Goal: Transaction & Acquisition: Purchase product/service

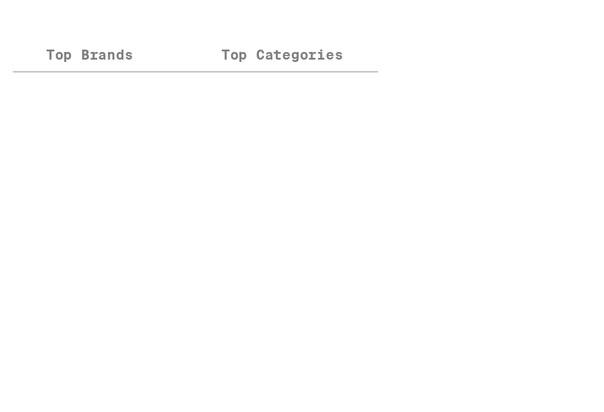
scroll to position [6513, 0]
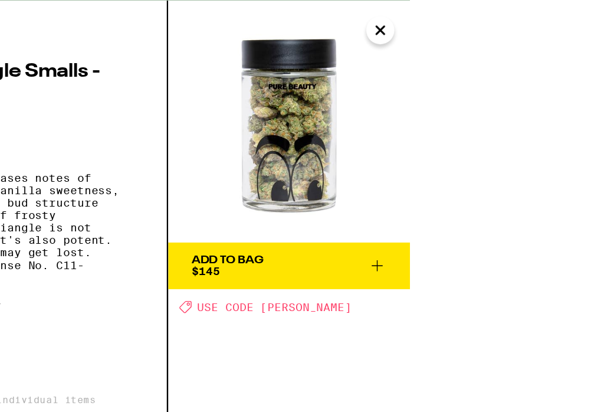
scroll to position [6418, 0]
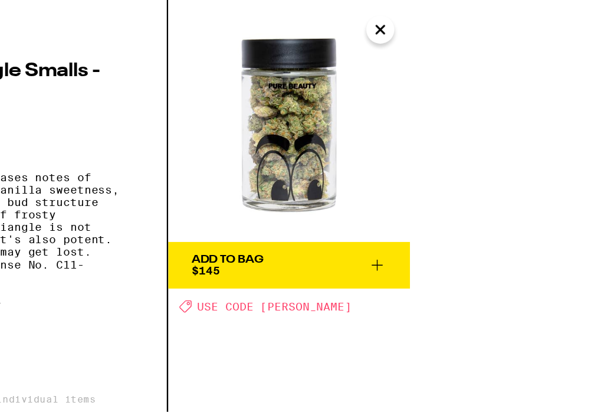
click at [434, 208] on icon at bounding box center [432, 201] width 14 height 14
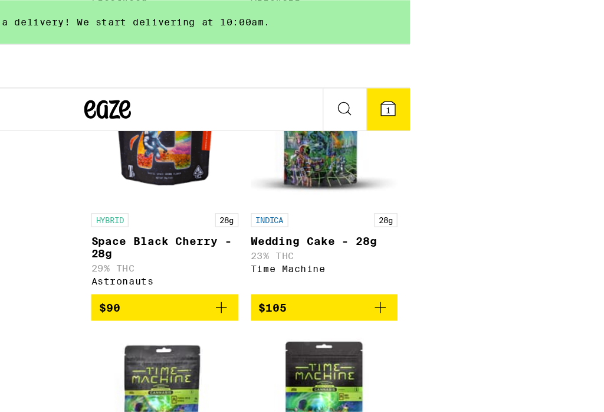
scroll to position [6418, 0]
click at [431, 67] on button "1" at bounding box center [440, 83] width 33 height 32
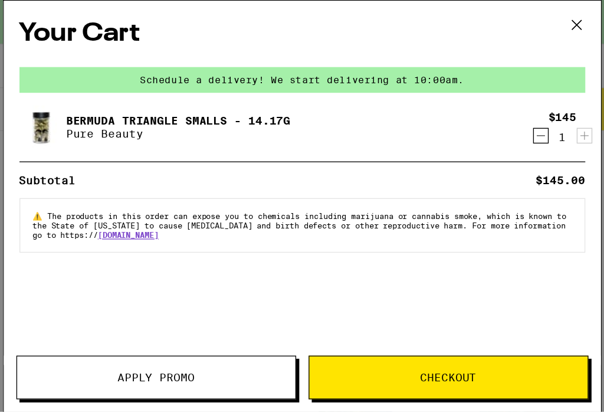
click at [144, 276] on div "Your Cart Schedule a delivery! We start delivering at 10:00am. Bermuda Triangle…" at bounding box center [229, 139] width 452 height 276
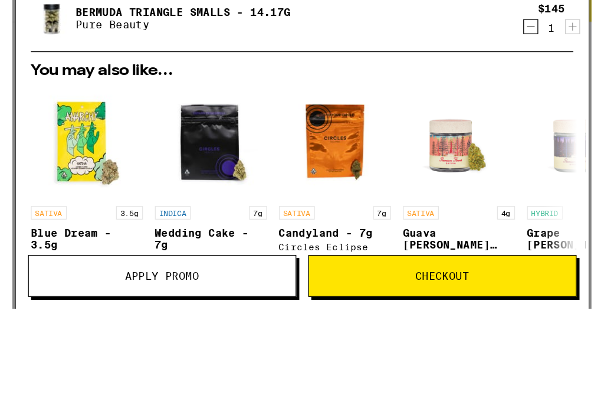
scroll to position [6559, 0]
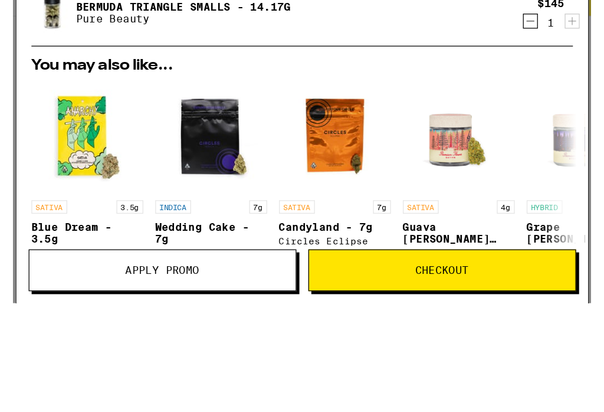
click at [150, 301] on span "Apply Promo" at bounding box center [118, 300] width 211 height 8
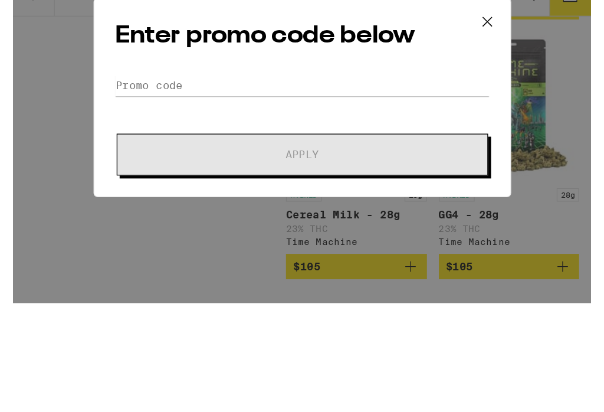
click at [163, 98] on div "Enter promo code below Promo Code Apply" at bounding box center [229, 163] width 330 height 158
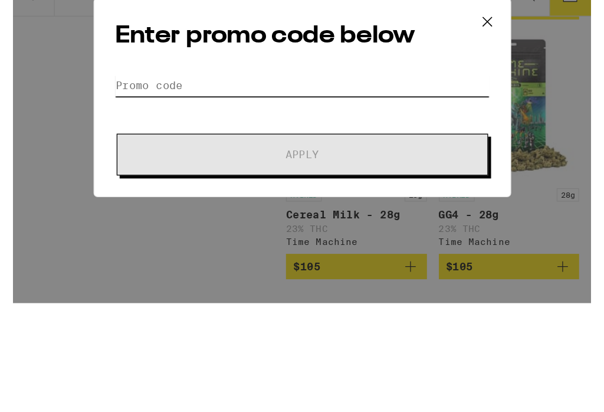
click at [162, 145] on input "Promo Code" at bounding box center [229, 154] width 296 height 18
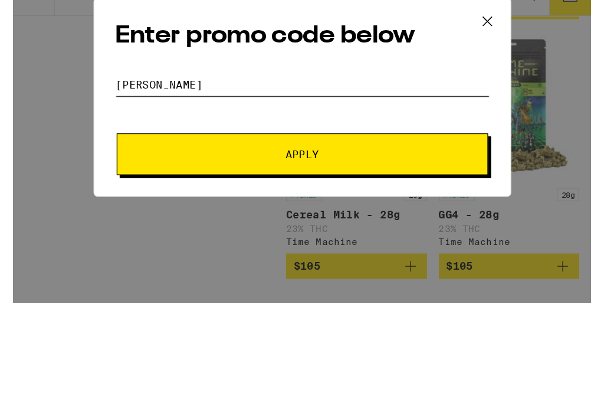
type input "Litty"
click at [302, 192] on button "Apply" at bounding box center [229, 208] width 294 height 33
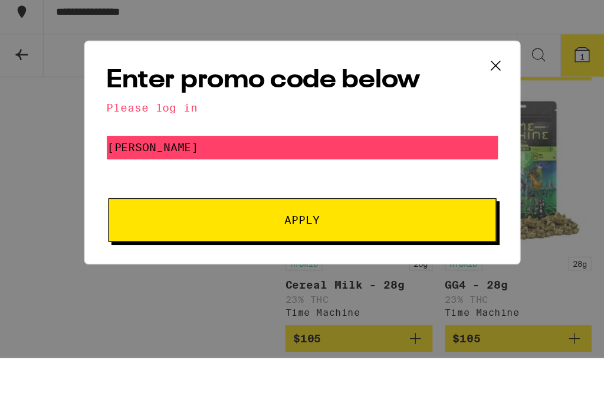
click at [384, 99] on icon at bounding box center [375, 90] width 18 height 18
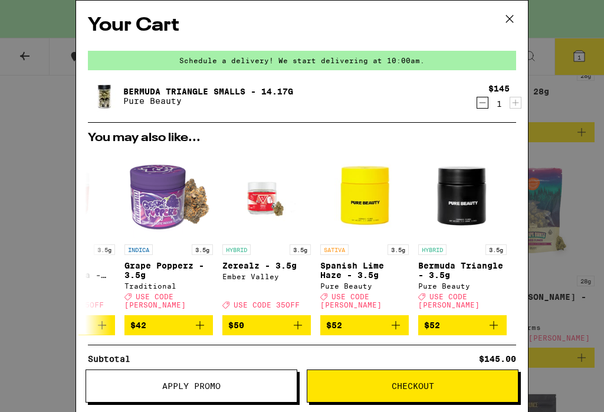
scroll to position [5602, 0]
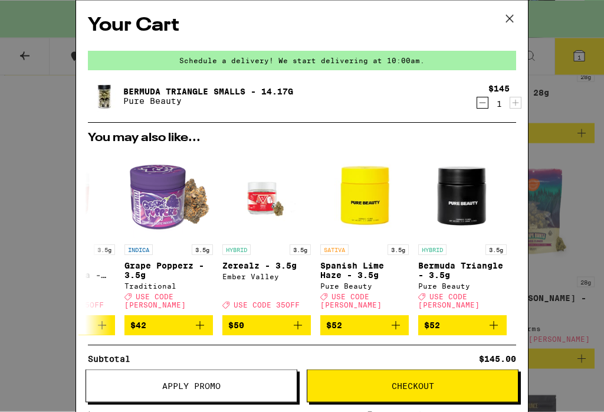
click at [341, 382] on span "Checkout" at bounding box center [412, 386] width 211 height 8
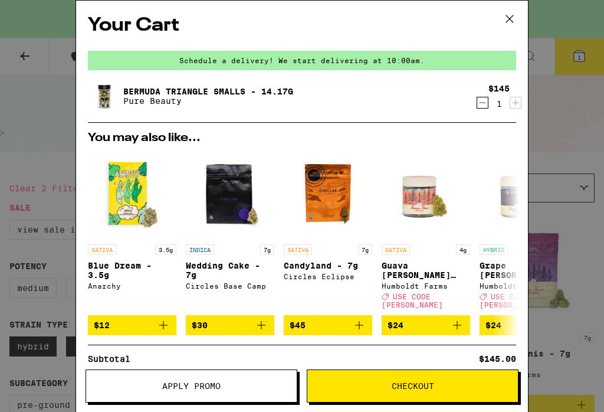
click at [511, 15] on icon at bounding box center [510, 19] width 18 height 18
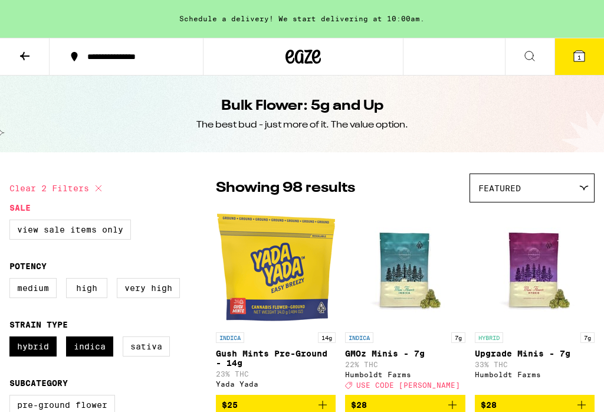
click at [575, 71] on button "1" at bounding box center [580, 56] width 50 height 37
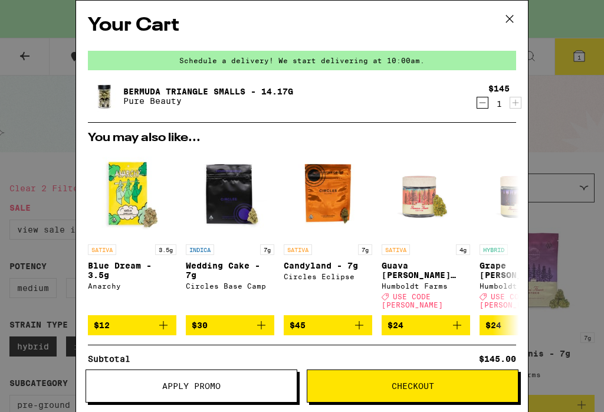
click at [159, 371] on button "Apply Promo" at bounding box center [192, 385] width 212 height 33
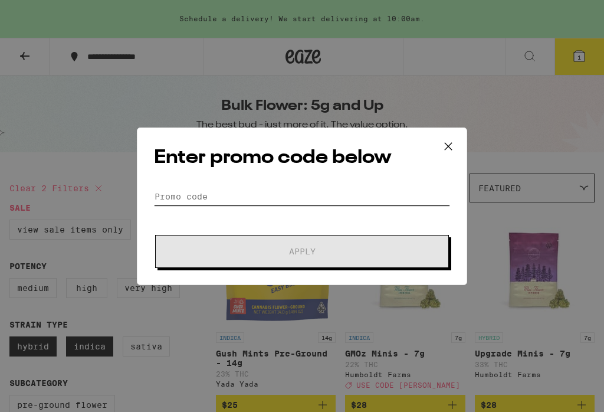
click at [159, 199] on input "Promo Code" at bounding box center [302, 197] width 296 height 18
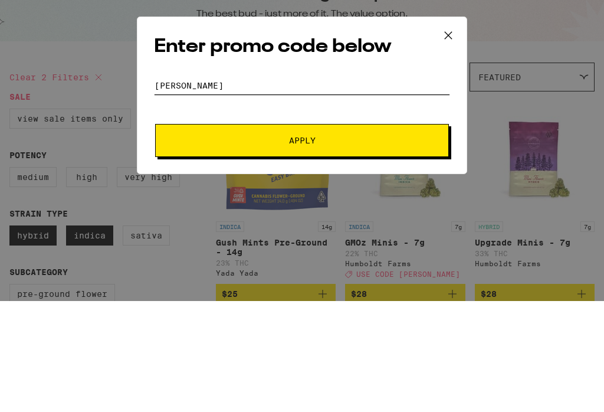
type input "Litty"
click at [382, 247] on span "Apply" at bounding box center [302, 251] width 212 height 8
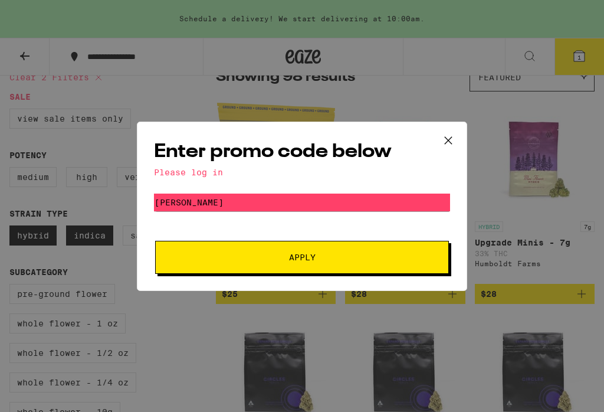
click at [170, 170] on div "Please log in" at bounding box center [302, 172] width 296 height 9
click at [443, 144] on icon at bounding box center [449, 141] width 18 height 18
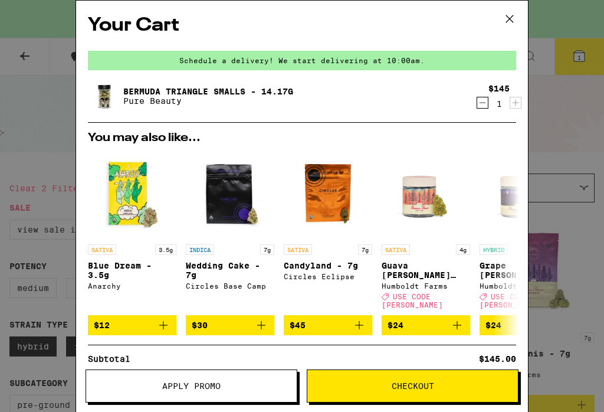
click at [511, 16] on icon at bounding box center [510, 19] width 18 height 18
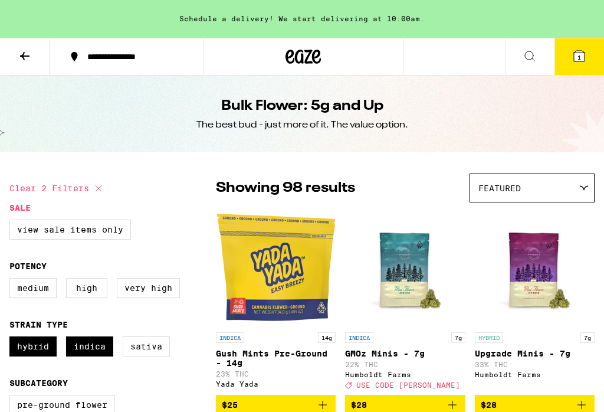
click at [122, 57] on div "**********" at bounding box center [133, 57] width 104 height 8
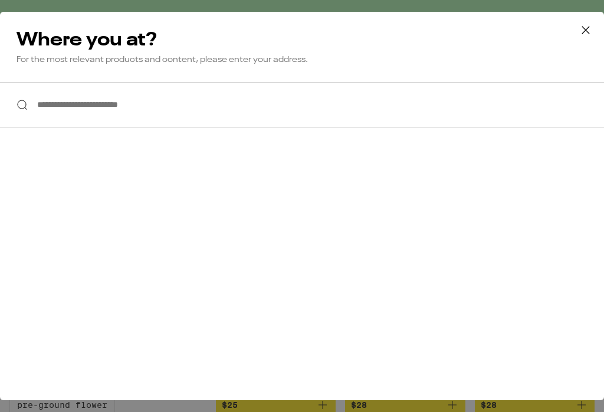
click at [45, 105] on input "**********" at bounding box center [302, 104] width 604 height 45
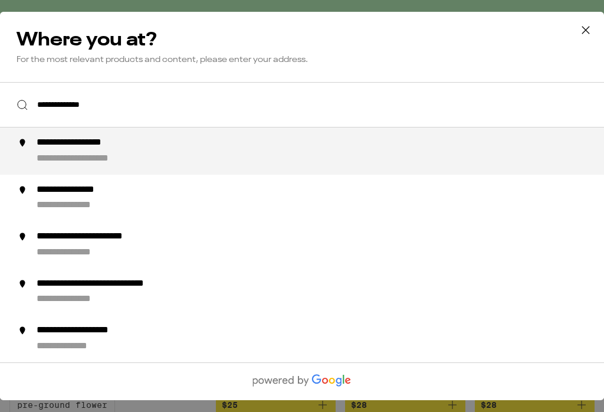
click at [88, 149] on div "**********" at bounding box center [92, 143] width 110 height 12
type input "**********"
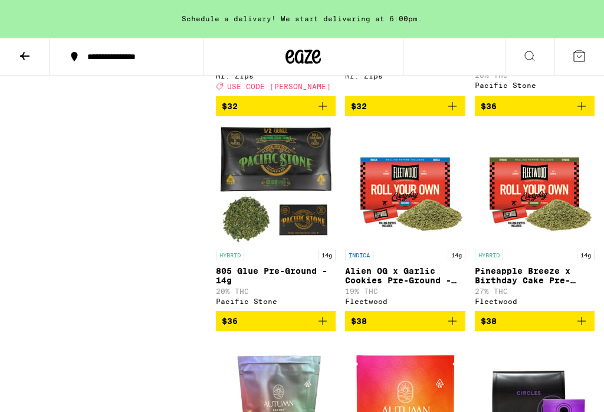
scroll to position [932, 0]
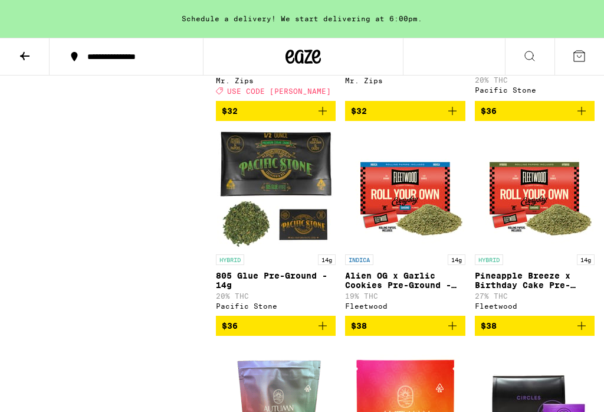
click at [103, 6] on div "Schedule a delivery! We start delivering at 6:00pm." at bounding box center [302, 19] width 604 height 38
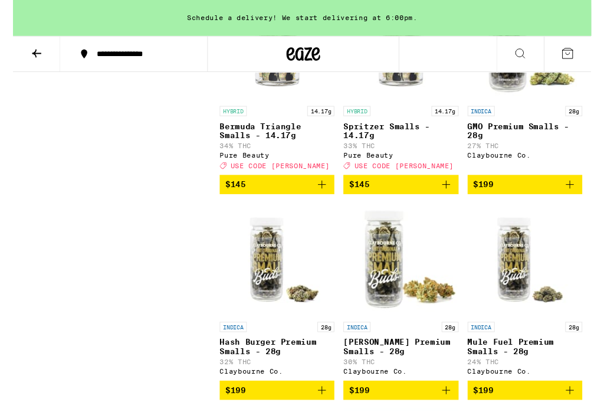
scroll to position [6653, 0]
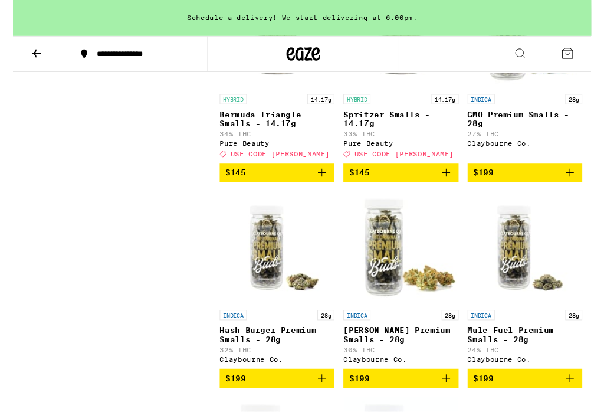
click at [227, 144] on p "34% THC" at bounding box center [276, 140] width 120 height 8
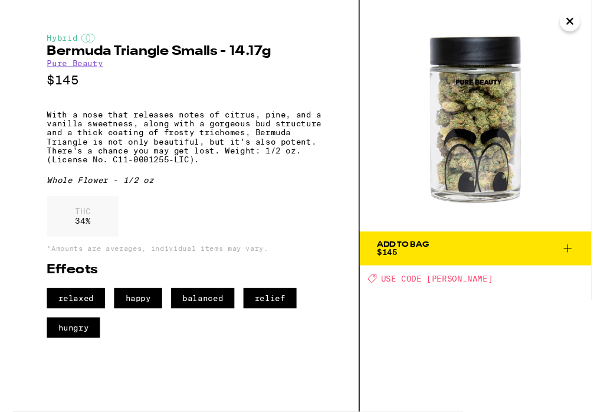
scroll to position [6654, 0]
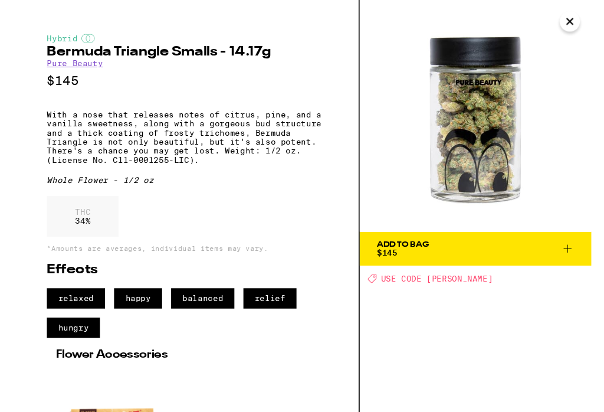
click at [582, 263] on icon at bounding box center [579, 260] width 14 height 14
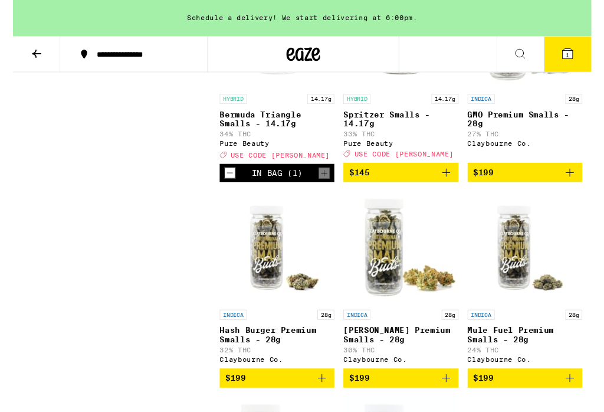
click at [576, 61] on icon at bounding box center [579, 56] width 11 height 11
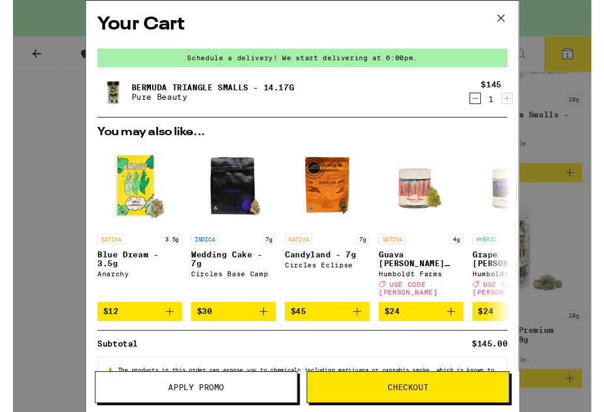
click at [173, 406] on span "Apply Promo" at bounding box center [191, 404] width 58 height 8
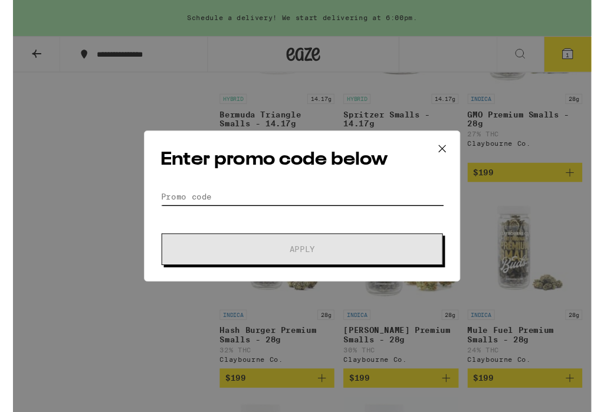
click at [160, 210] on input "Promo Code" at bounding box center [302, 205] width 296 height 18
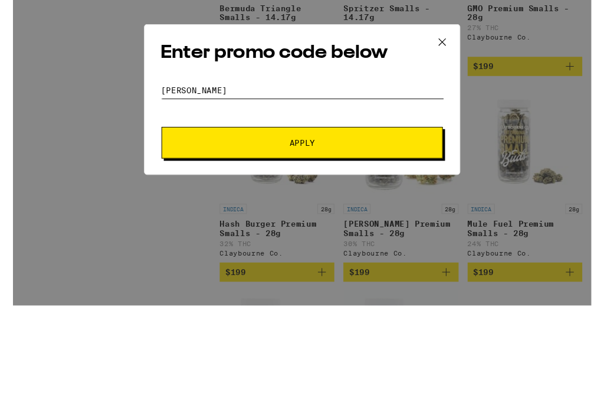
type input "Litty"
click at [379, 256] on span "Apply" at bounding box center [302, 260] width 212 height 8
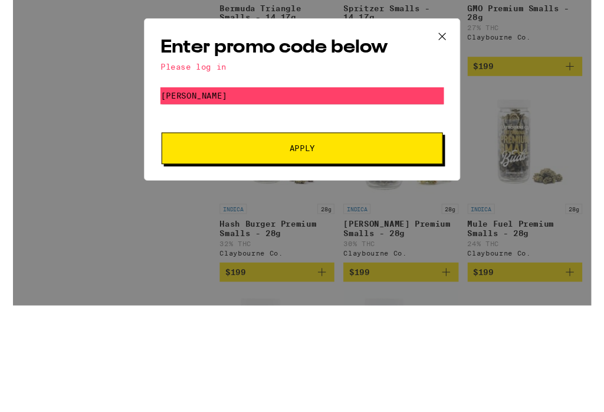
scroll to position [6765, 0]
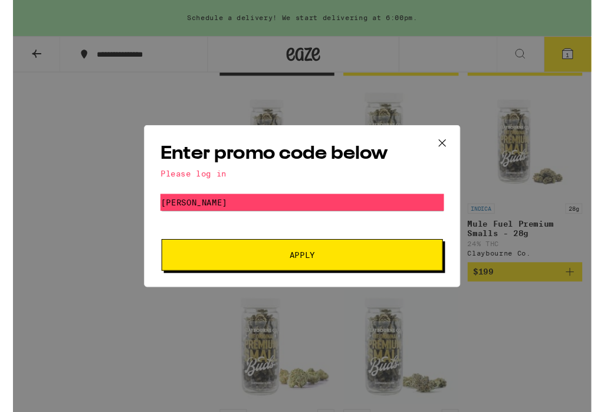
click at [18, 282] on div "Enter promo code below Please log in Promo Code Litty Apply" at bounding box center [302, 215] width 604 height 430
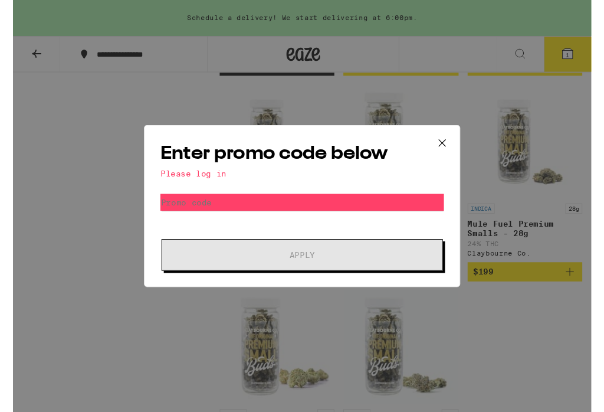
scroll to position [6654, 0]
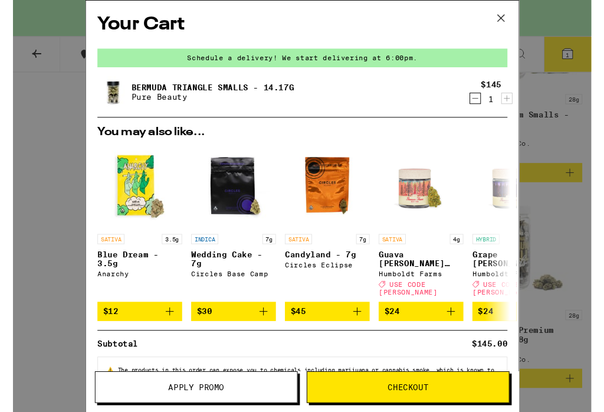
click at [517, 18] on icon at bounding box center [510, 19] width 18 height 18
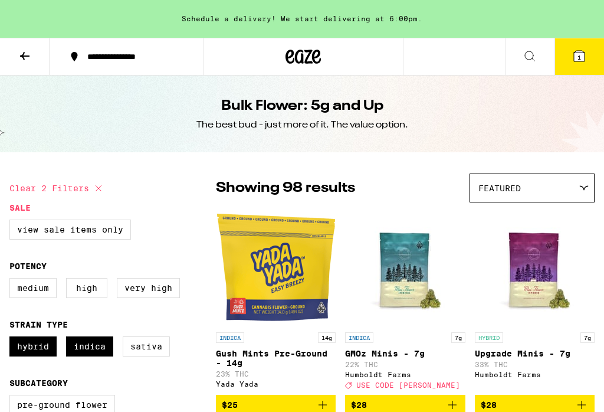
click at [25, 57] on icon at bounding box center [25, 56] width 14 height 14
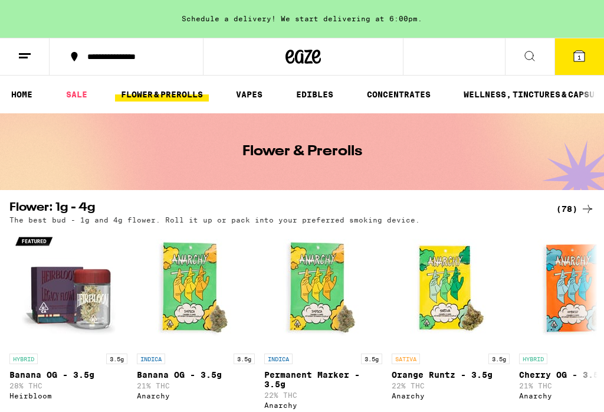
click at [13, 97] on link "HOME" at bounding box center [21, 94] width 33 height 14
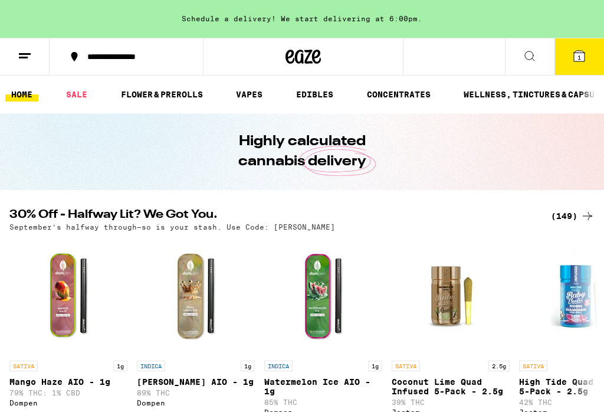
click at [18, 96] on link "HOME" at bounding box center [21, 94] width 33 height 14
click at [16, 57] on button at bounding box center [25, 56] width 50 height 37
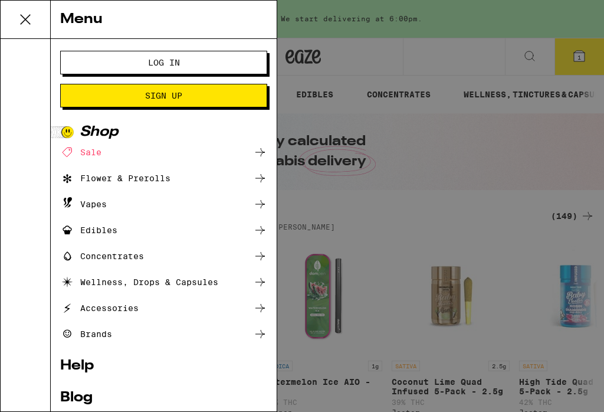
click at [127, 58] on span "Log In" at bounding box center [164, 62] width 112 height 8
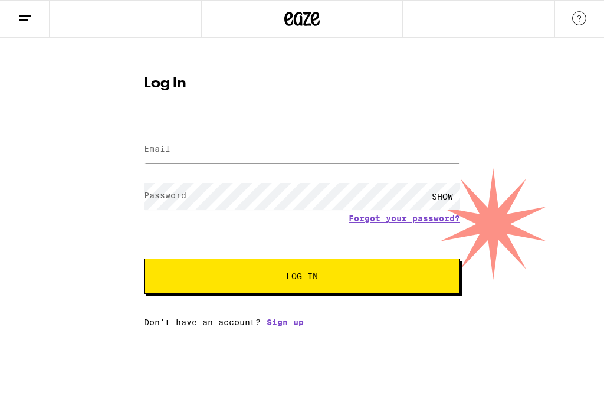
click at [160, 153] on label "Email" at bounding box center [157, 148] width 27 height 9
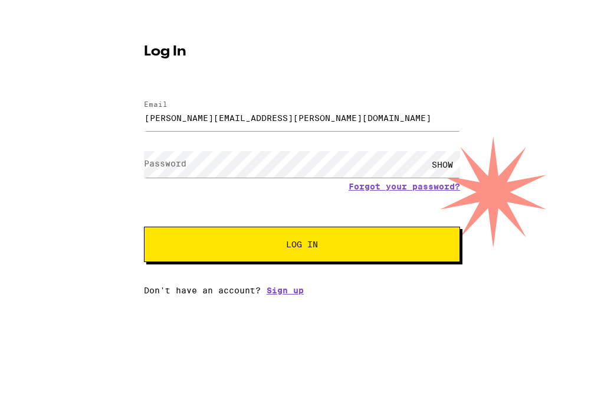
click at [146, 191] on label "Password" at bounding box center [165, 195] width 42 height 9
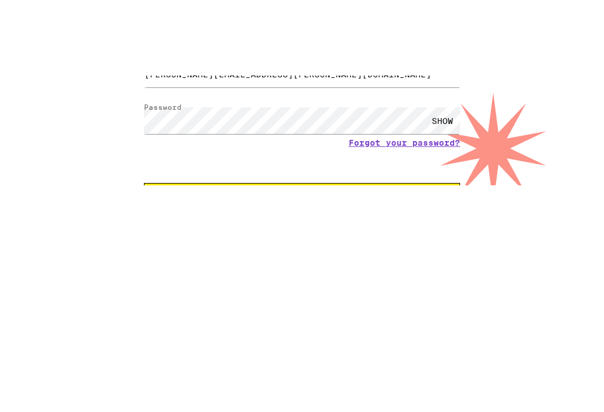
click at [236, 272] on span "Log In" at bounding box center [302, 276] width 221 height 8
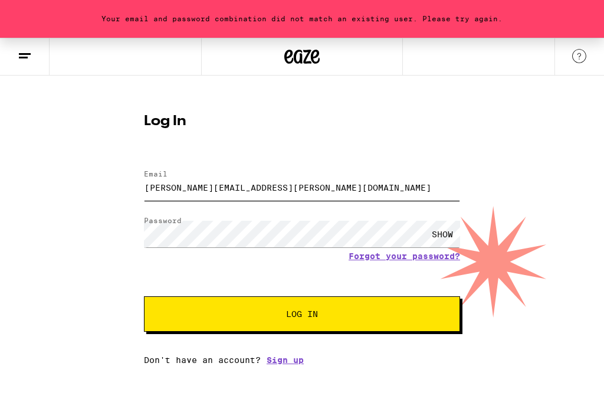
click at [177, 196] on input "sharon.h.mickell@gmail.com" at bounding box center [302, 187] width 316 height 27
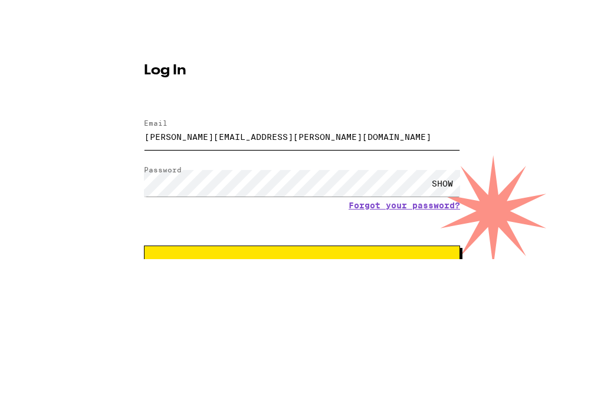
type input "sharon.h.mickell@gmail.com"
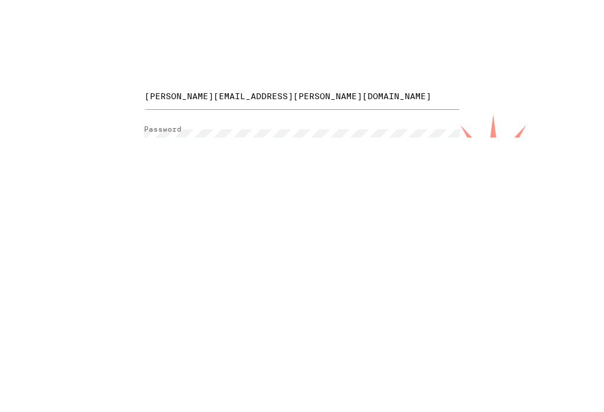
click at [228, 310] on span "Log In" at bounding box center [302, 314] width 221 height 8
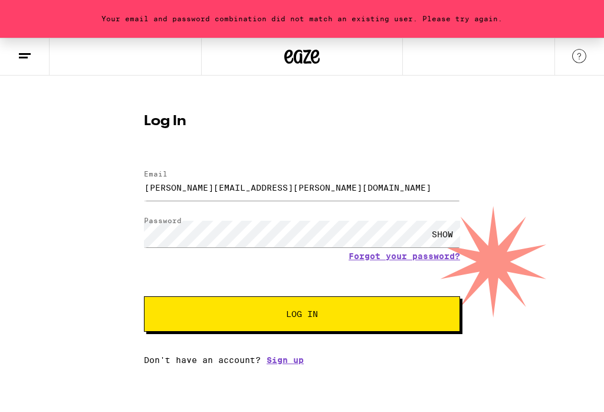
click at [390, 254] on link "Forgot your password?" at bounding box center [405, 255] width 112 height 9
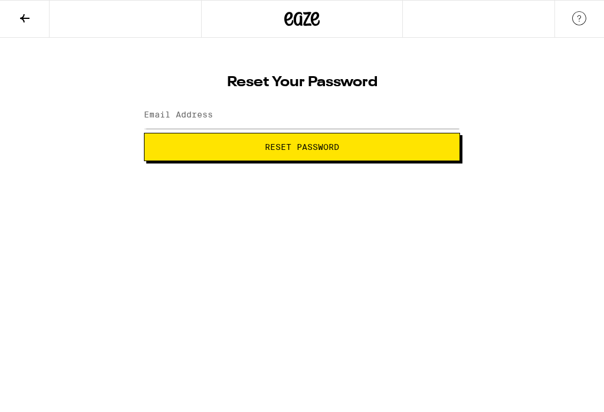
click at [260, 158] on button "Reset Password" at bounding box center [302, 147] width 316 height 28
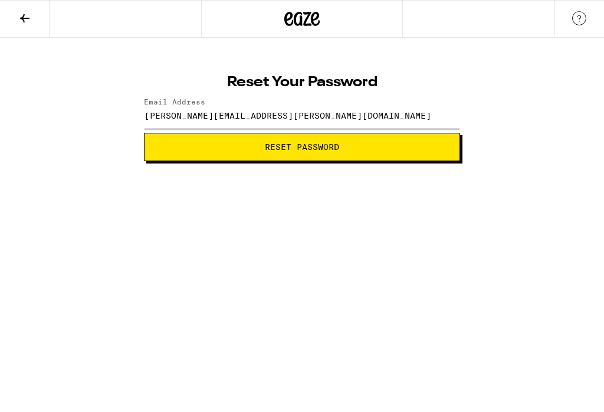
type input "sharon.h.mickell@gmail.com"
click at [229, 152] on button "Reset Password" at bounding box center [302, 147] width 316 height 28
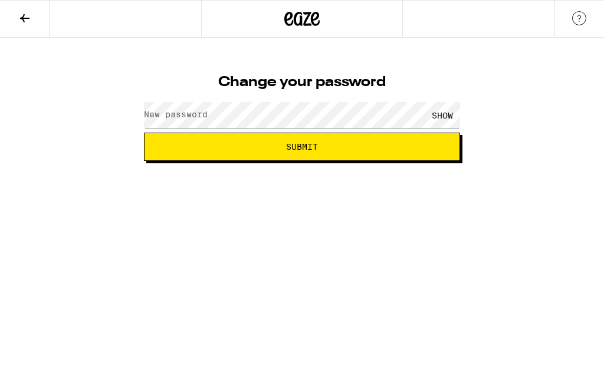
click at [163, 112] on label "New password" at bounding box center [176, 114] width 64 height 9
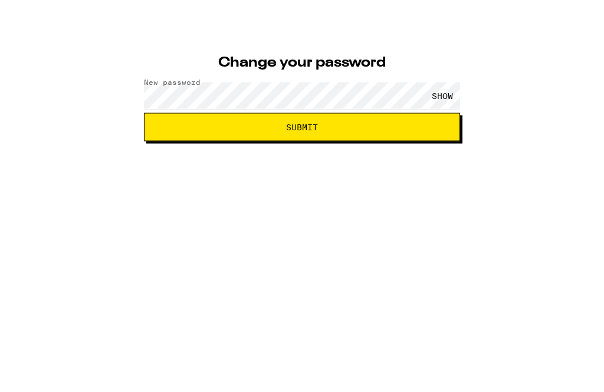
click at [271, 133] on button "Submit" at bounding box center [302, 147] width 316 height 28
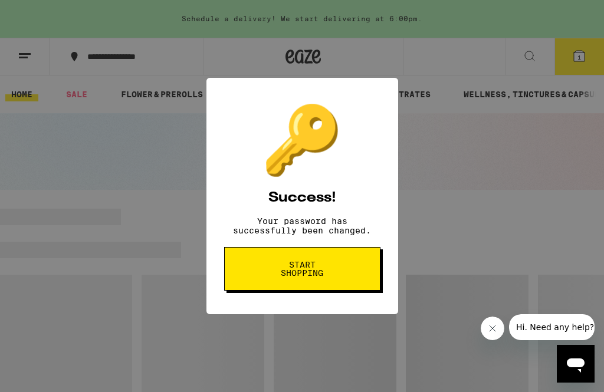
click at [273, 274] on span "Start shopping" at bounding box center [302, 269] width 61 height 17
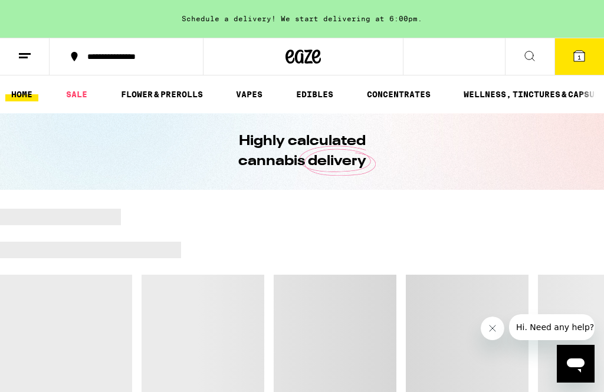
click at [578, 66] on button "1" at bounding box center [580, 56] width 50 height 37
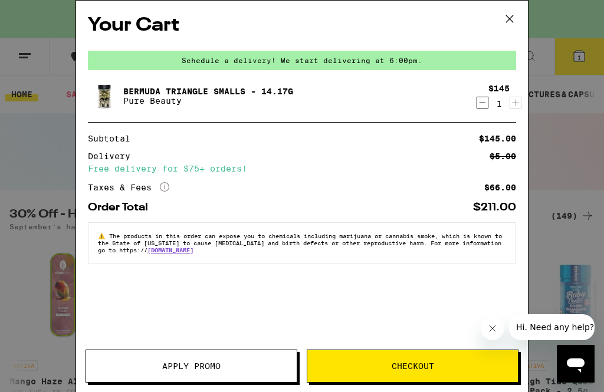
click at [173, 364] on span "Apply Promo" at bounding box center [191, 366] width 58 height 8
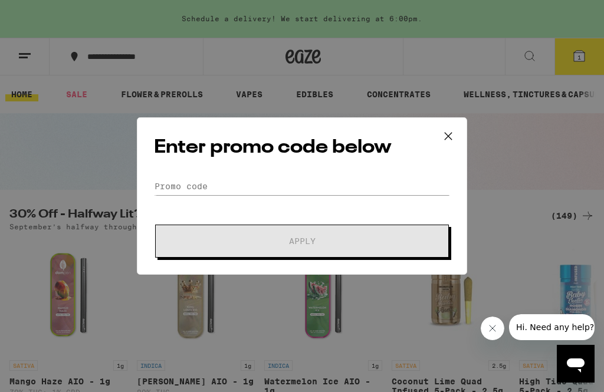
click at [171, 363] on div "Enter promo code below Promo Code Apply" at bounding box center [302, 196] width 604 height 392
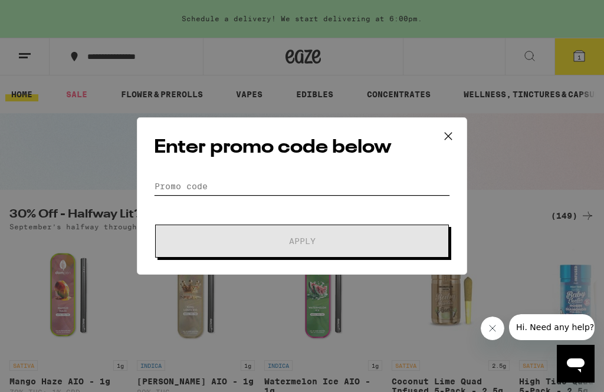
click at [155, 190] on input "Promo Code" at bounding box center [302, 187] width 296 height 18
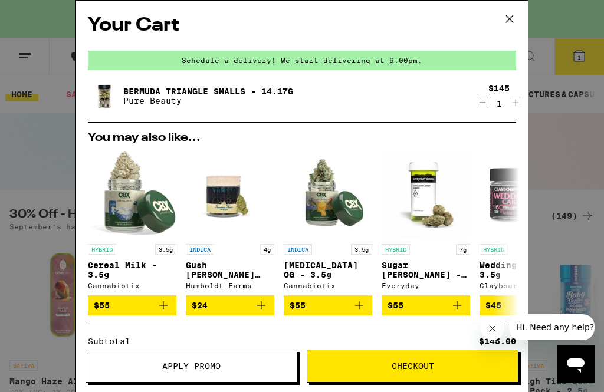
click at [131, 357] on button "Apply Promo" at bounding box center [192, 366] width 212 height 33
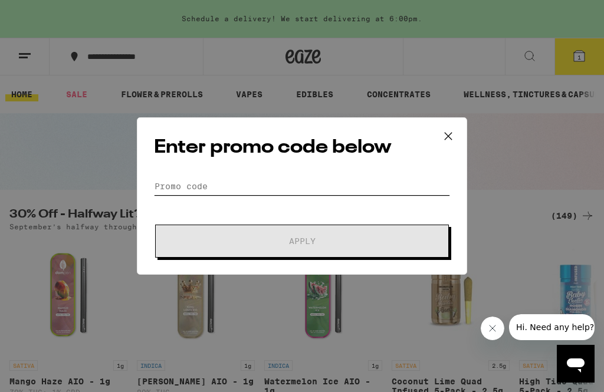
click at [154, 181] on input "Promo Code" at bounding box center [302, 187] width 296 height 18
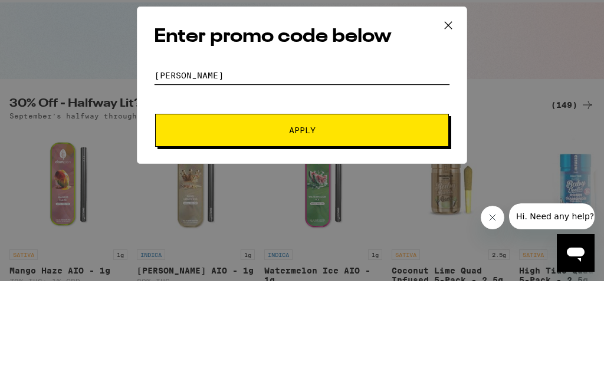
type input "Litty"
click at [233, 237] on span "Apply" at bounding box center [302, 241] width 212 height 8
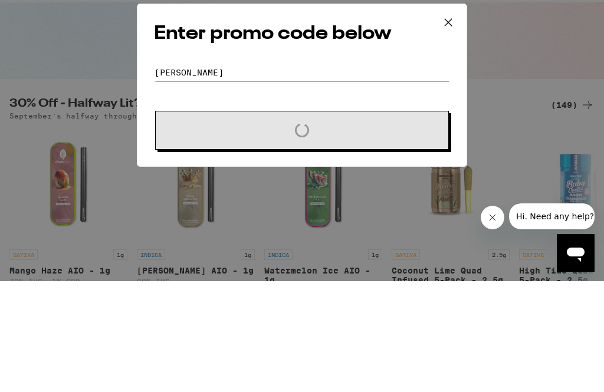
scroll to position [111, 0]
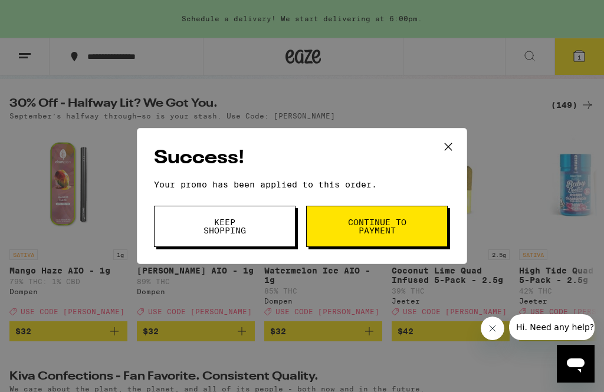
click at [494, 320] on button "Close message from company" at bounding box center [493, 329] width 24 height 24
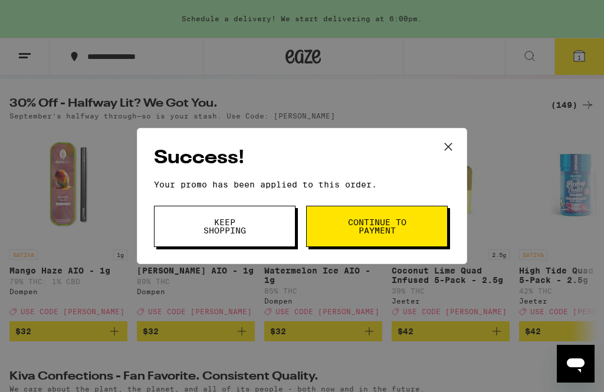
click at [346, 225] on button "Continue to payment" at bounding box center [377, 226] width 142 height 41
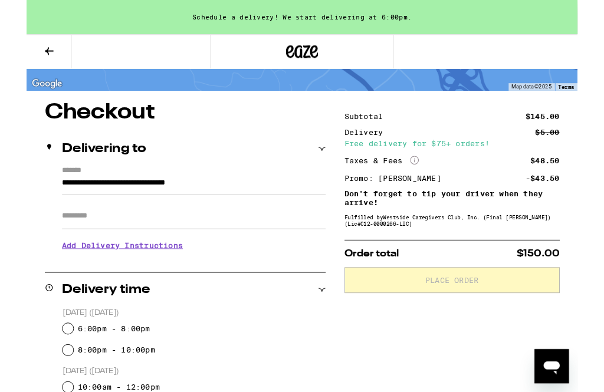
scroll to position [67, 0]
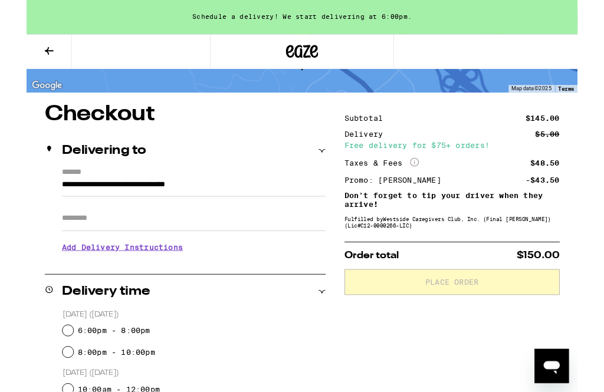
click at [41, 240] on input "Apt/Suite" at bounding box center [183, 239] width 289 height 28
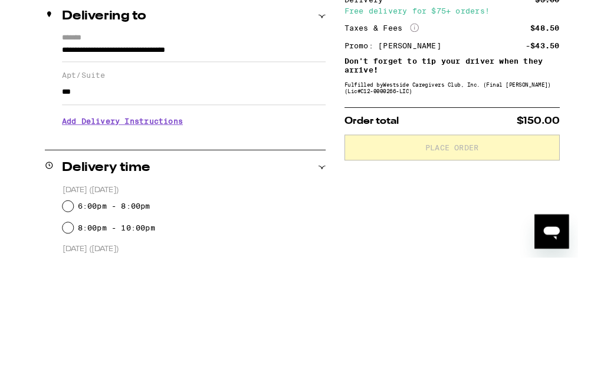
type input "***"
click at [48, 267] on h3 "Add Delivery Instructions" at bounding box center [183, 280] width 289 height 27
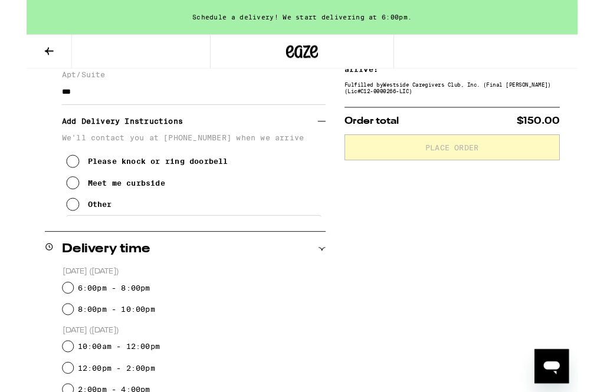
click at [49, 179] on icon at bounding box center [51, 177] width 14 height 14
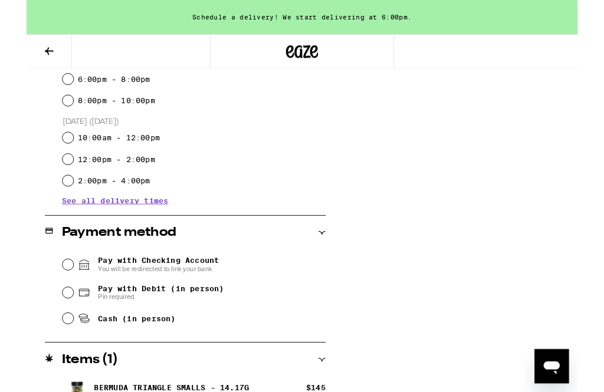
scroll to position [443, 0]
click at [44, 324] on input "Pay with Debit (in person) Pin required" at bounding box center [46, 322] width 12 height 12
radio input "true"
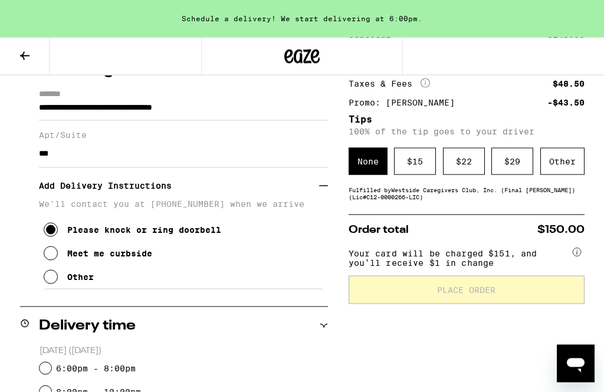
scroll to position [162, 0]
click at [367, 267] on span "Your card will be charged $151, and you’ll receive $1 in change" at bounding box center [460, 255] width 222 height 23
click at [350, 261] on span "Your card will be charged $151, and you’ll receive $1 in change" at bounding box center [460, 255] width 222 height 23
click at [414, 265] on span "Your card will be charged $151, and you’ll receive $1 in change" at bounding box center [460, 255] width 222 height 23
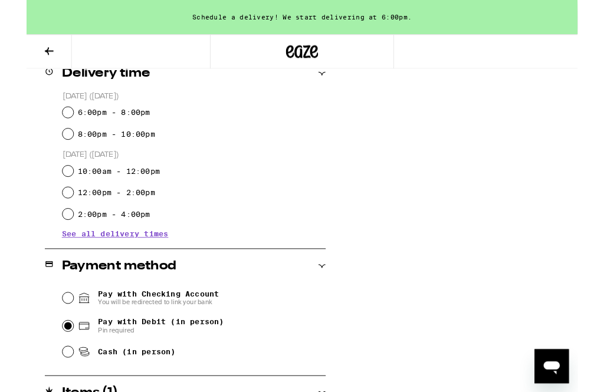
scroll to position [470, 0]
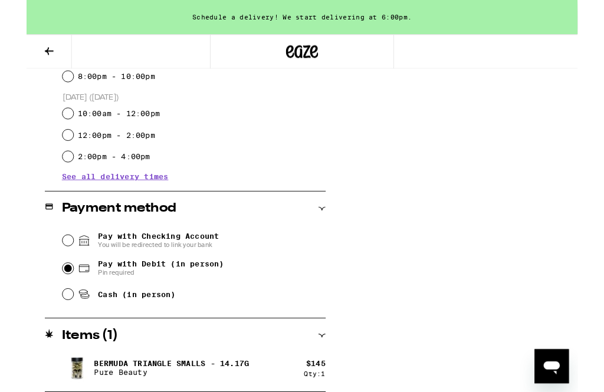
click at [47, 300] on input "Pay with Debit (in person) Pin required" at bounding box center [46, 295] width 12 height 12
click at [40, 299] on input "Pay with Debit (in person) Pin required" at bounding box center [46, 295] width 12 height 12
click at [42, 300] on input "Pay with Debit (in person) Pin required" at bounding box center [46, 295] width 12 height 12
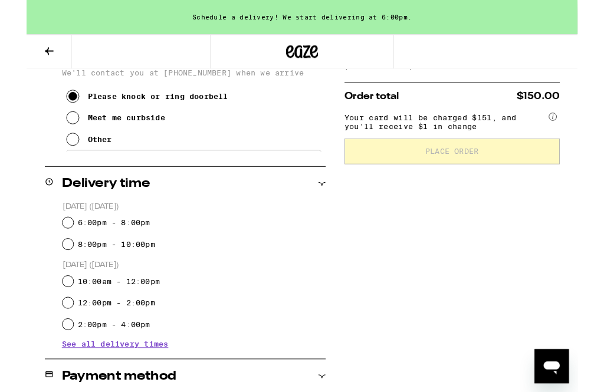
scroll to position [321, 0]
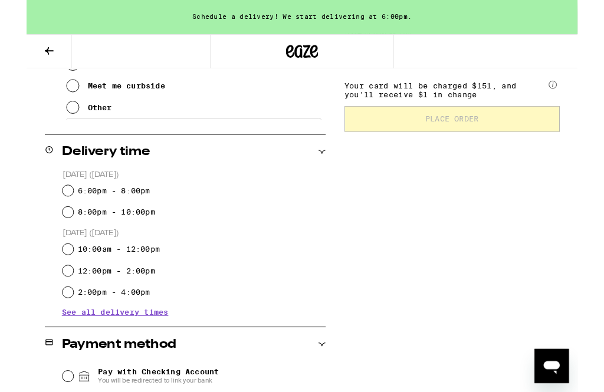
click at [48, 206] on input "6:00pm - 8:00pm" at bounding box center [46, 210] width 12 height 12
radio input "true"
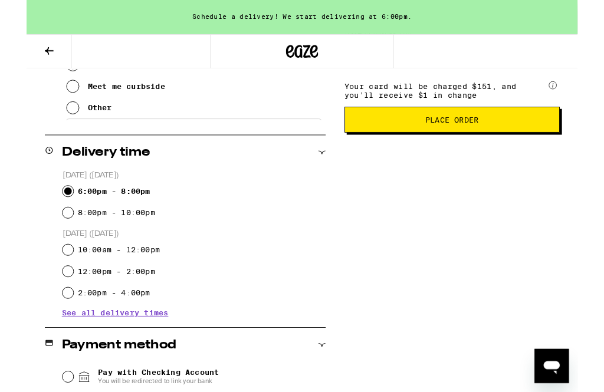
scroll to position [319, 0]
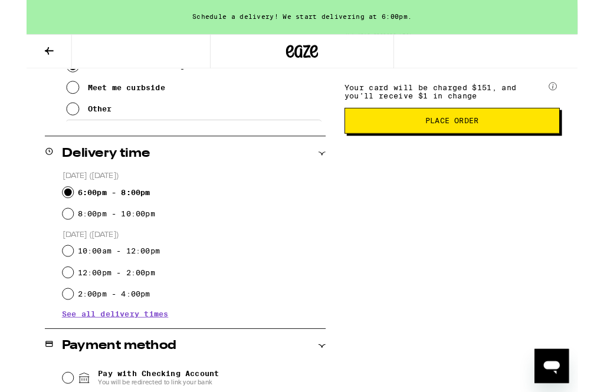
click at [421, 139] on button "Place Order" at bounding box center [467, 133] width 236 height 28
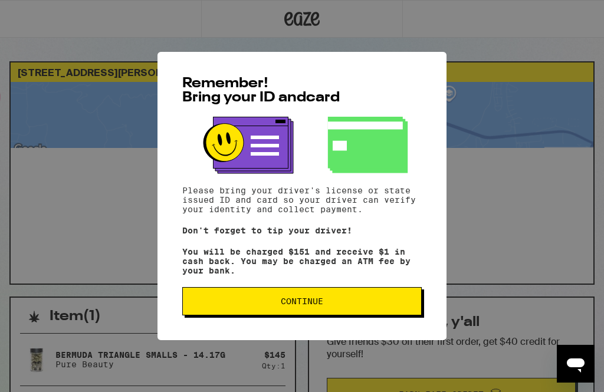
click at [254, 306] on span "Continue" at bounding box center [301, 301] width 219 height 8
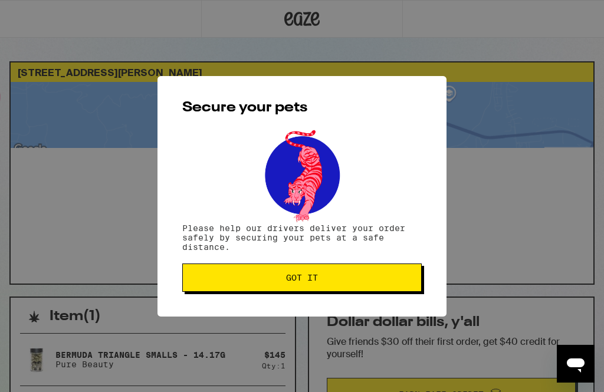
click at [241, 282] on span "Got it" at bounding box center [301, 278] width 219 height 8
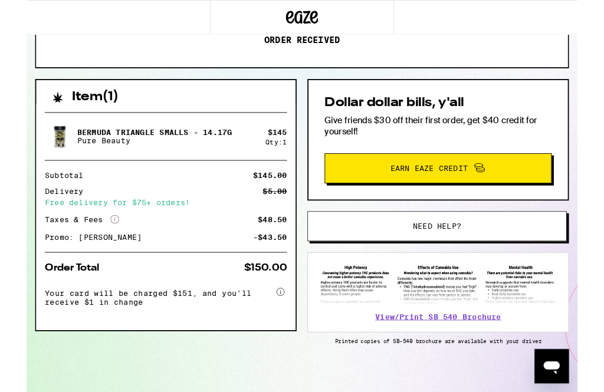
scroll to position [209, 0]
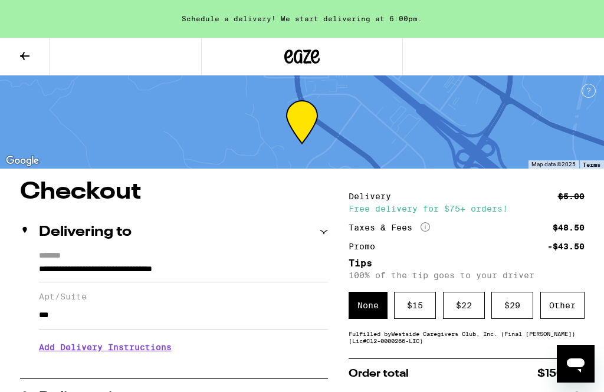
click at [21, 66] on button at bounding box center [25, 56] width 50 height 37
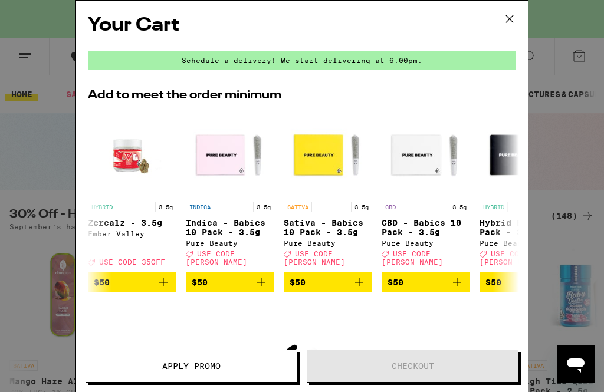
click at [517, 18] on icon at bounding box center [510, 19] width 18 height 18
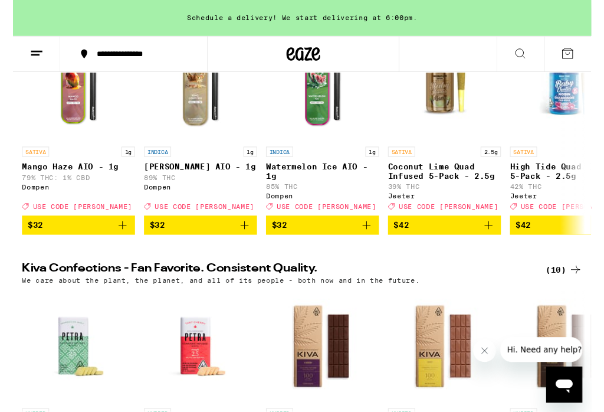
scroll to position [208, 0]
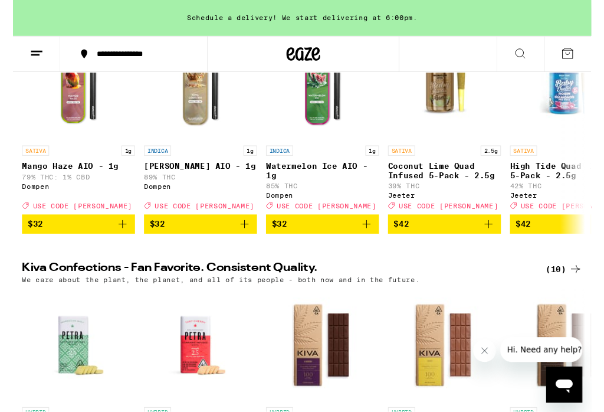
click at [489, 347] on icon "Close message from company" at bounding box center [484, 350] width 9 height 9
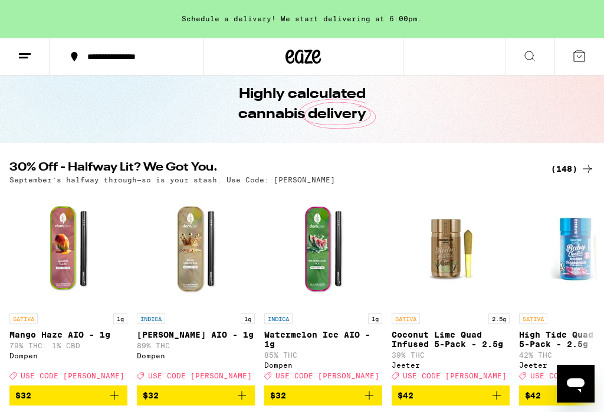
scroll to position [0, 0]
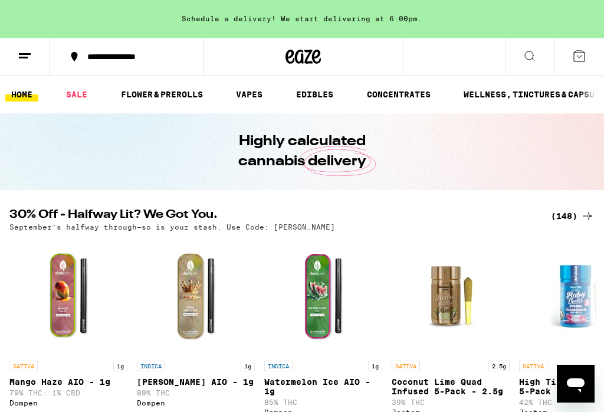
click at [162, 90] on link "FLOWER & PREROLLS" at bounding box center [162, 94] width 94 height 14
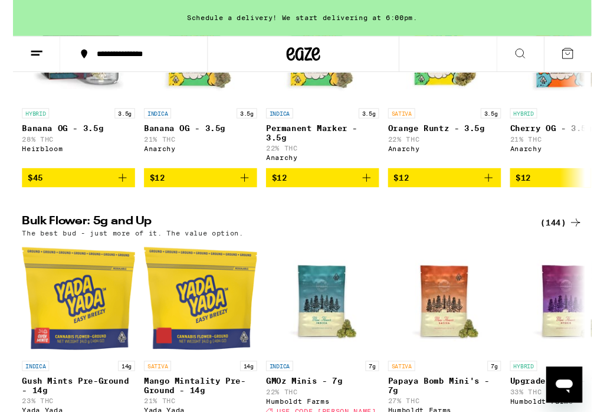
scroll to position [224, 0]
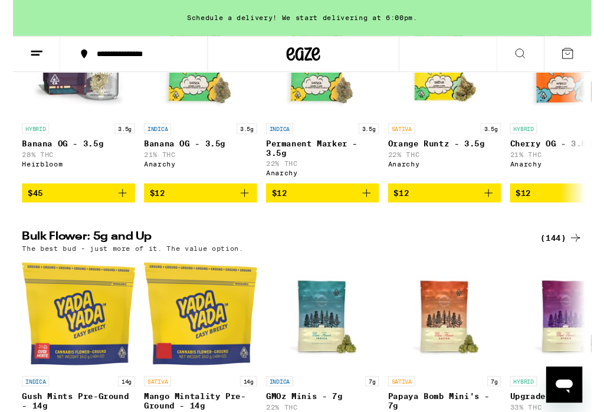
click at [563, 255] on div "(144)" at bounding box center [573, 248] width 44 height 14
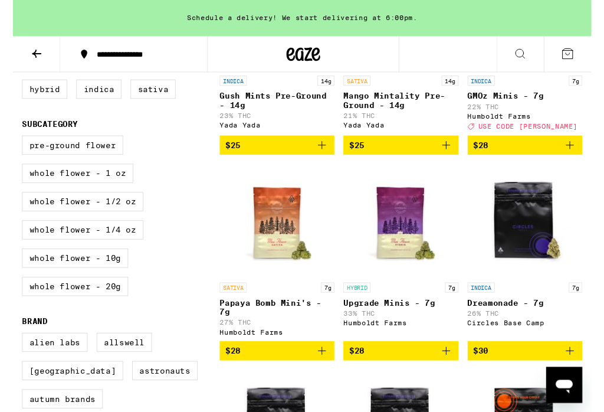
scroll to position [197, 0]
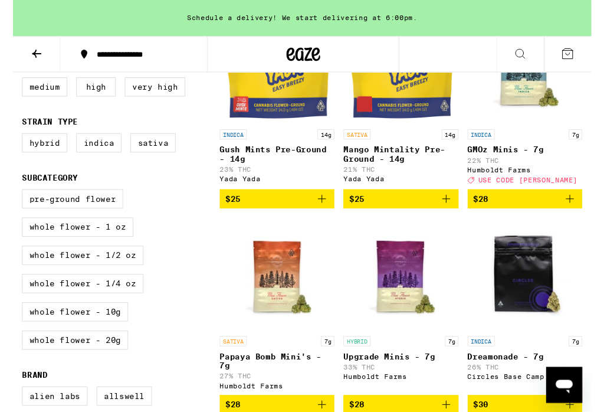
click at [22, 159] on label "Hybrid" at bounding box center [32, 149] width 47 height 20
click at [12, 142] on input "Hybrid" at bounding box center [12, 141] width 1 height 1
checkbox input "true"
click at [98, 159] on label "Indica" at bounding box center [89, 149] width 47 height 20
click at [12, 142] on input "Indica" at bounding box center [12, 141] width 1 height 1
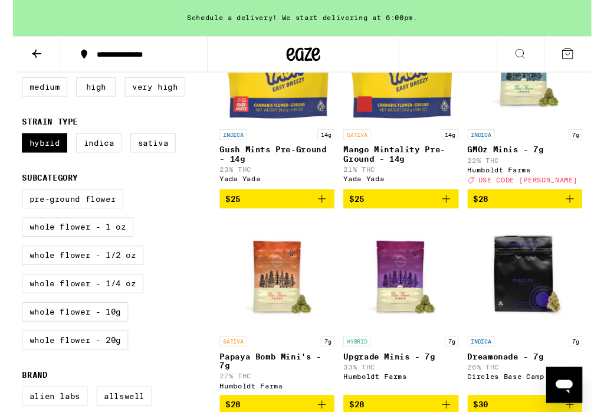
checkbox input "true"
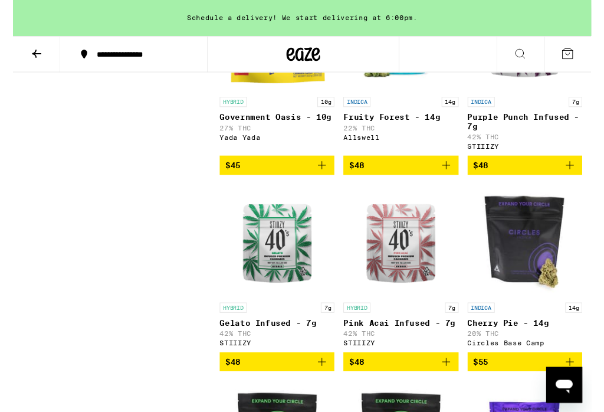
scroll to position [2168, 0]
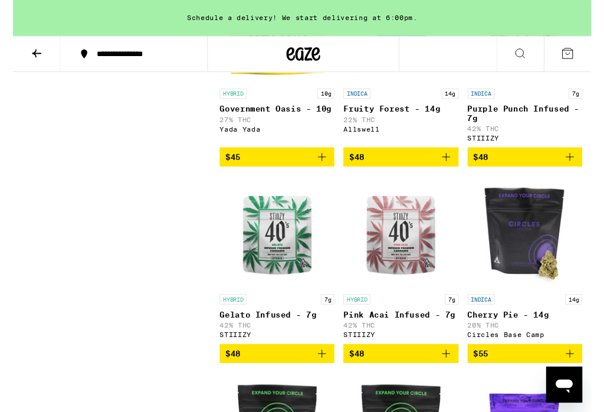
click at [570, 392] on icon "Open messaging window" at bounding box center [565, 386] width 18 height 14
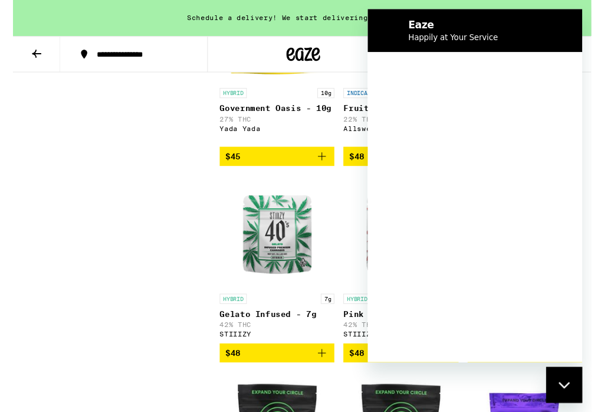
scroll to position [0, 0]
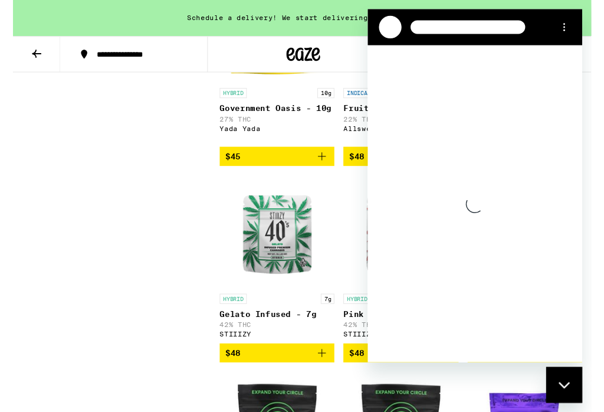
click at [566, 387] on icon "Close messaging window" at bounding box center [564, 385] width 12 height 6
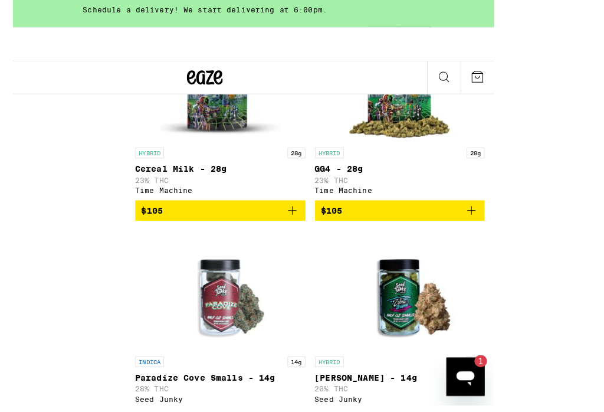
scroll to position [6694, 0]
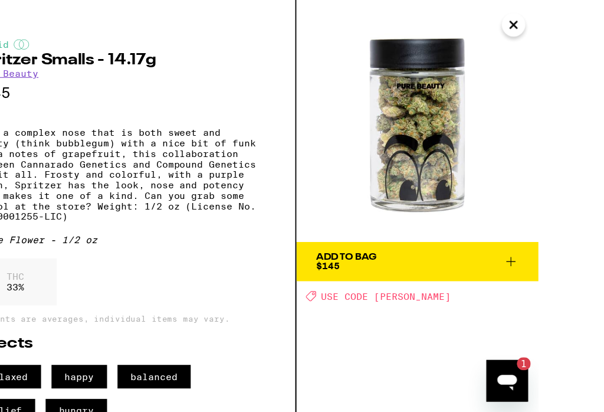
click at [520, 21] on button "Close" at bounding box center [522, 22] width 21 height 21
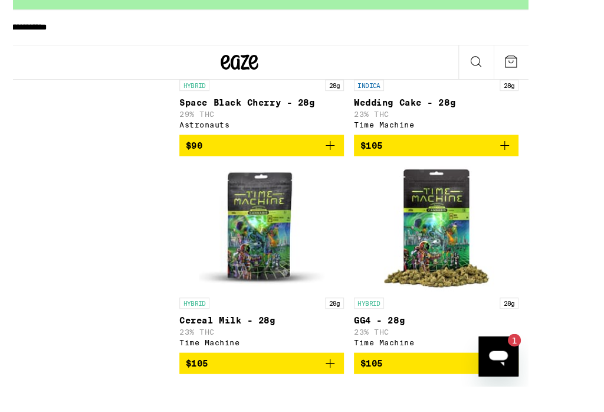
scroll to position [6541, 0]
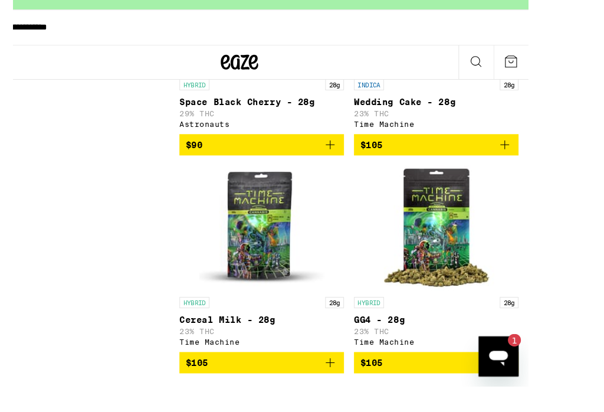
click at [507, 342] on div "1" at bounding box center [513, 339] width 12 height 12
type textarea "x"
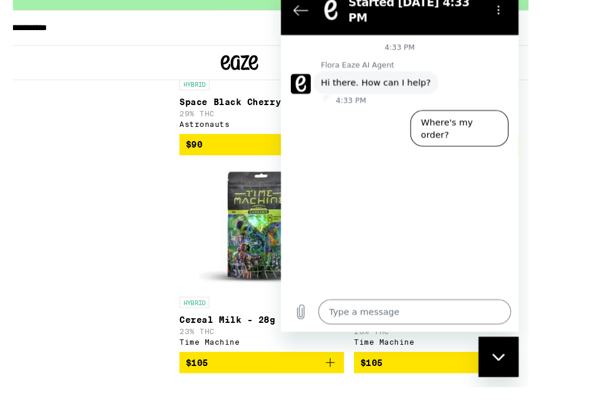
click at [335, 305] on textarea at bounding box center [407, 293] width 182 height 24
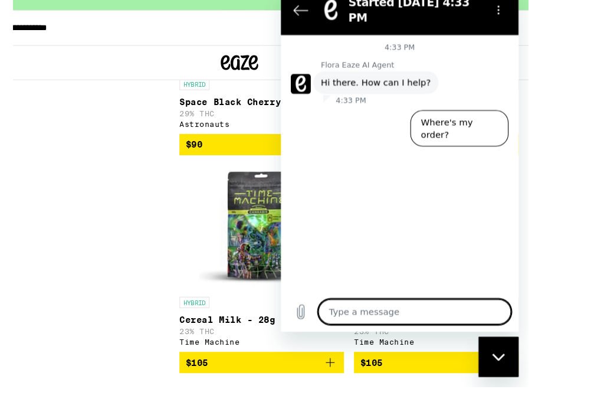
scroll to position [6555, 0]
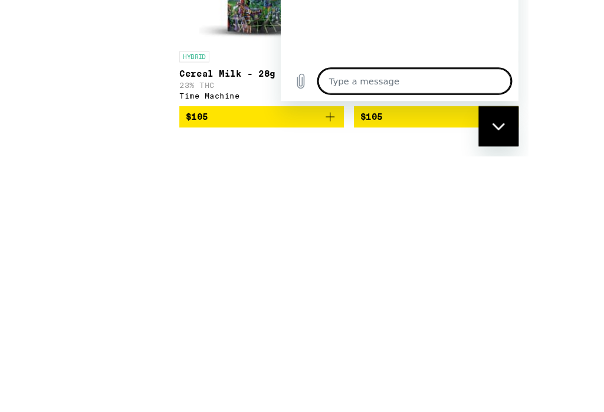
type textarea "I"
type textarea "x"
type textarea "I"
type textarea "x"
type textarea "I p"
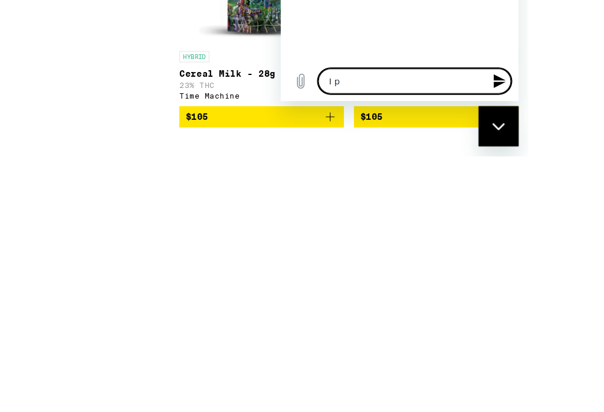
type textarea "x"
type textarea "I pl"
type textarea "x"
type textarea "I pla"
type textarea "x"
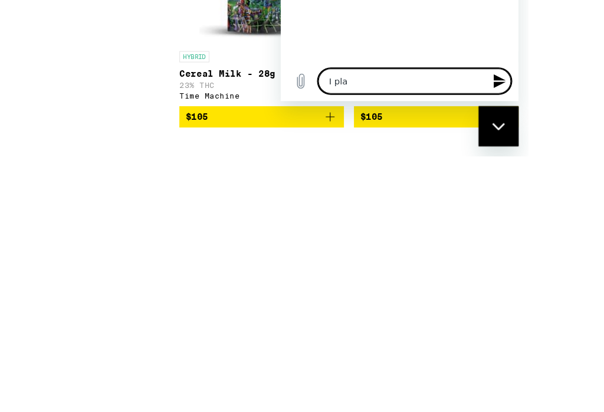
type textarea "I plac"
type textarea "x"
type textarea "I place"
type textarea "x"
type textarea "I placed"
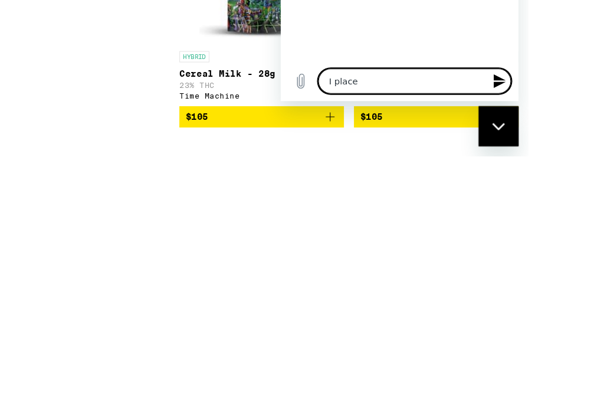
type textarea "x"
type textarea "I placed"
type textarea "x"
type textarea "I placed m"
type textarea "x"
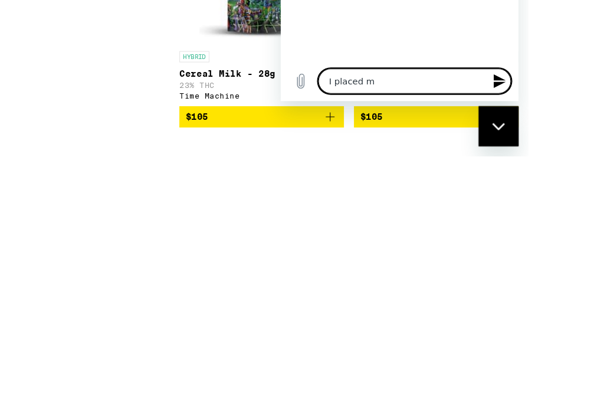
type textarea "I placed my"
type textarea "x"
type textarea "I placed my"
type textarea "x"
type textarea "I placed my o"
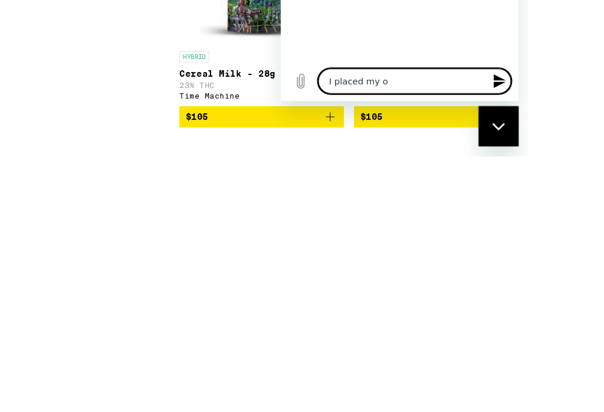
type textarea "x"
type textarea "I placed my or"
type textarea "x"
type textarea "I placed my ord"
type textarea "x"
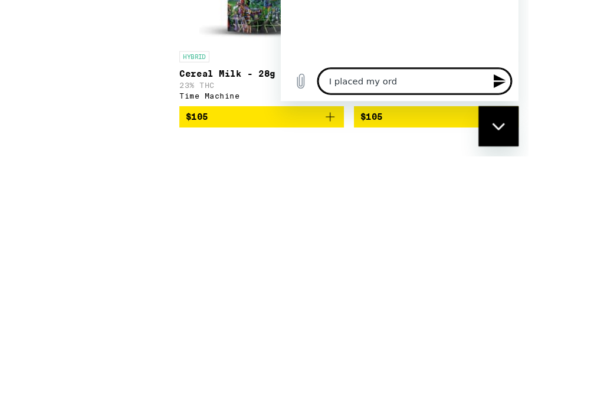
type textarea "I placed my orde"
type textarea "x"
type textarea "I placed my order"
type textarea "x"
type textarea "I placed my order"
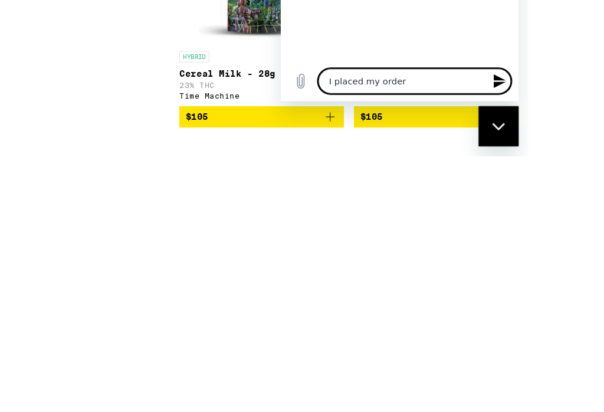
type textarea "x"
type textarea "I placed my order g"
type textarea "x"
type textarea "I placed my order go"
type textarea "x"
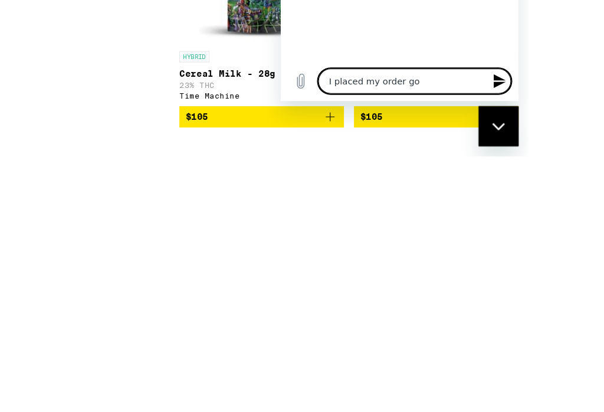
type textarea "I placed my order got"
type textarea "x"
type textarea "I placed my order got"
type textarea "x"
type textarea "I placed my order got a"
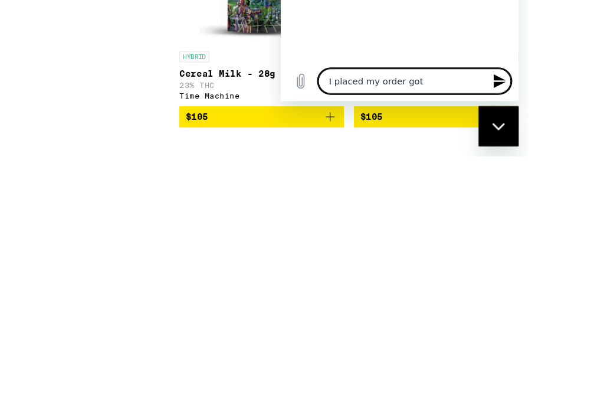
type textarea "x"
type textarea "I placed my order got a"
type textarea "x"
type textarea "I placed my order got a t"
type textarea "x"
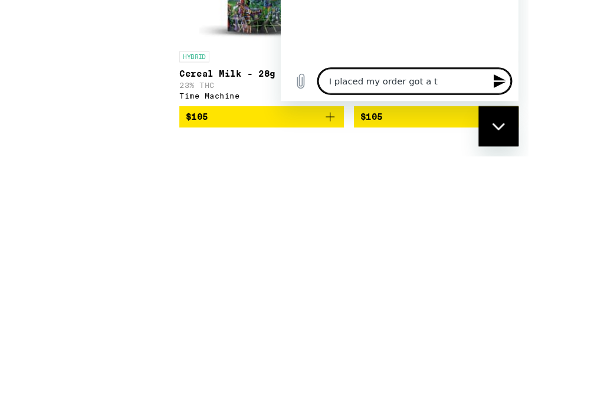
type textarea "I placed my order got a te"
type textarea "x"
type textarea "I placed my order got a tex"
type textarea "x"
type textarea "I placed my order got a text"
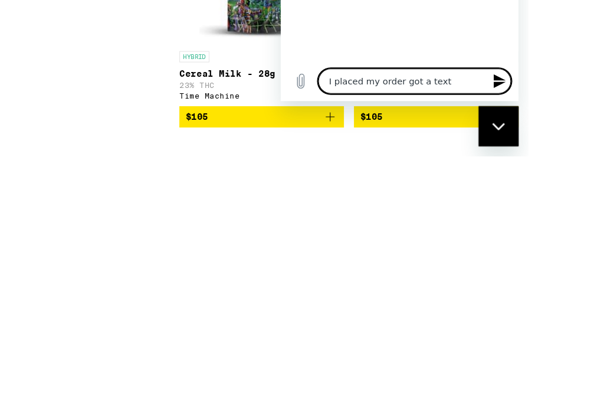
type textarea "x"
type textarea "I placed my order got a text"
type textarea "x"
type textarea "I placed my order got a text s"
type textarea "x"
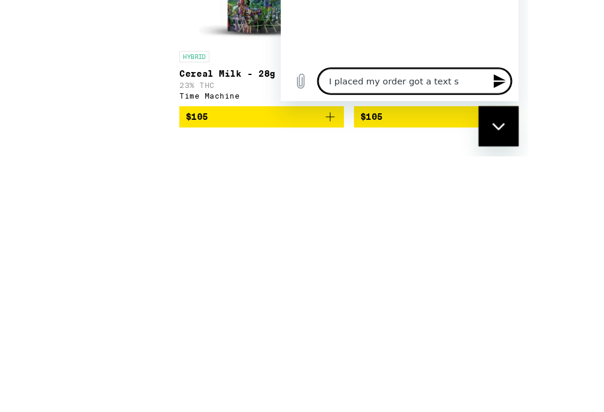
type textarea "I placed my order got a text sa"
type textarea "x"
type textarea "I placed my order got a text say"
type textarea "x"
type textarea "I placed my order got a text sayo"
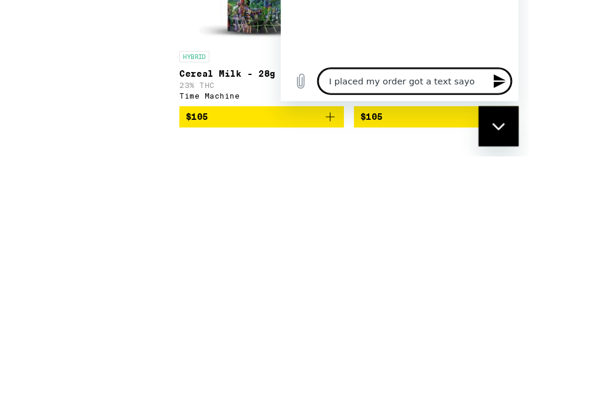
type textarea "x"
type textarea "I placed my order got a text [PERSON_NAME]"
type textarea "x"
type textarea "I placed my order got a text sayomg"
type textarea "x"
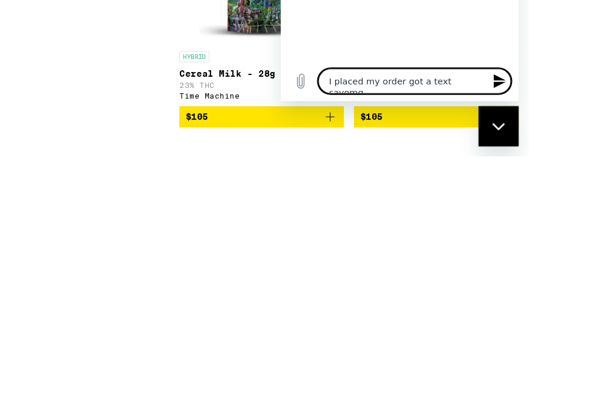
type textarea "I placed my order got a text saying"
type textarea "x"
type textarea "I placed my order got a text saying"
type textarea "x"
type textarea "I placed my order got a text saying k"
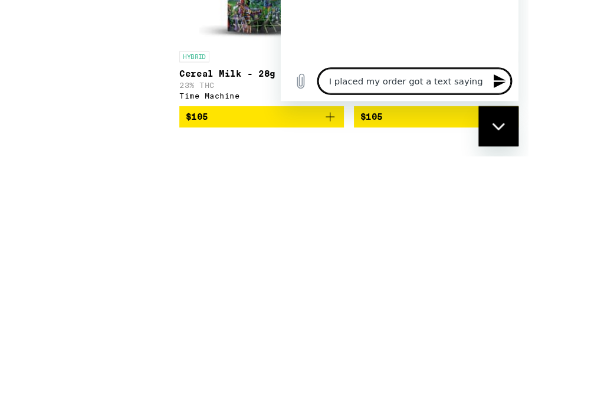
type textarea "x"
type textarea "I placed my order got a text saying kt"
type textarea "x"
type textarea "I placed my order got a text saying it"
type textarea "x"
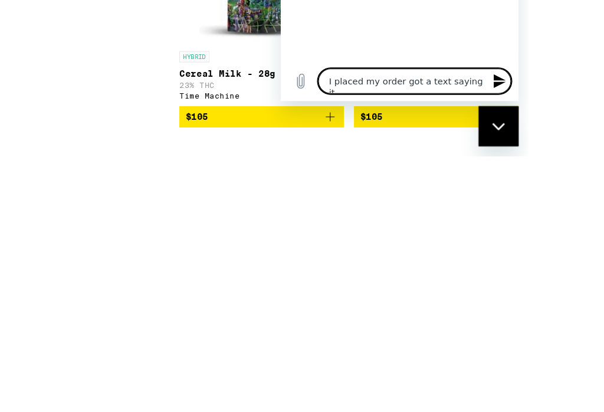
type textarea "I placed my order got a text saying it"
type textarea "x"
type textarea "I placed my order got a text saying it w"
type textarea "x"
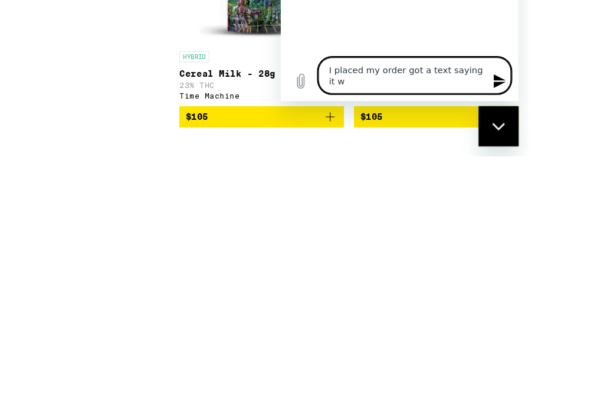
type textarea "I placed my order got a text saying it ws"
type textarea "x"
type textarea "I placed my order got a text saying it wss"
type textarea "x"
type textarea "I placed my order got a text saying it was"
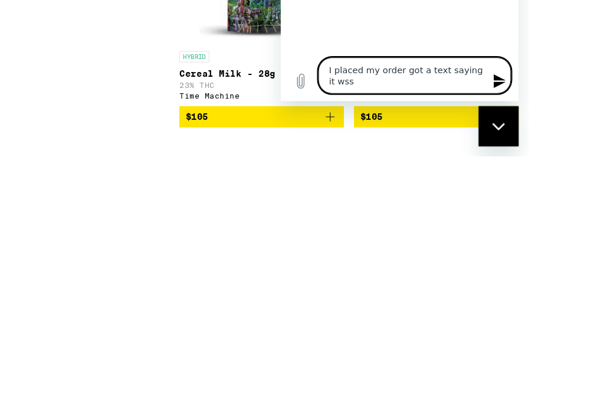
type textarea "x"
type textarea "I placed my order got a text saying it was"
type textarea "x"
type textarea "I placed my order got a text saying it was p"
type textarea "x"
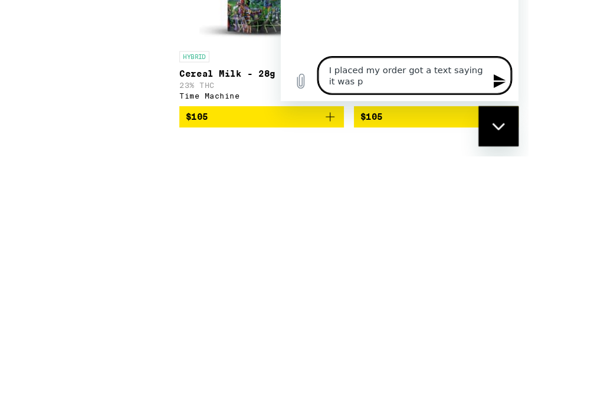
type textarea "I placed my order got a text saying it was pa"
type textarea "x"
type textarea "I placed my order got a text saying it was pac"
type textarea "x"
type textarea "I placed my order got a text saying it was pack"
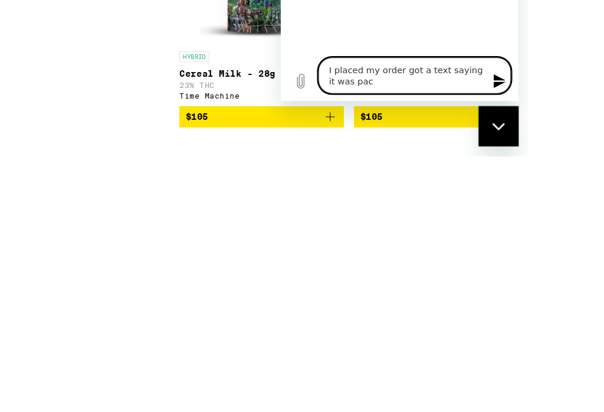
type textarea "x"
type textarea "I placed my order got a text saying it was packe"
type textarea "x"
type textarea "I placed my order got a text saying it was packed"
type textarea "x"
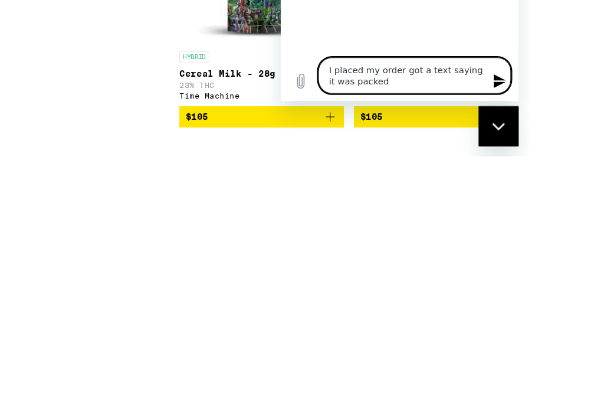
type textarea "I placed my order got a text saying it was packed"
type textarea "x"
type textarea "I placed my order got a text saying it was packed a"
type textarea "x"
type textarea "I placed my order got a text saying it was packed an"
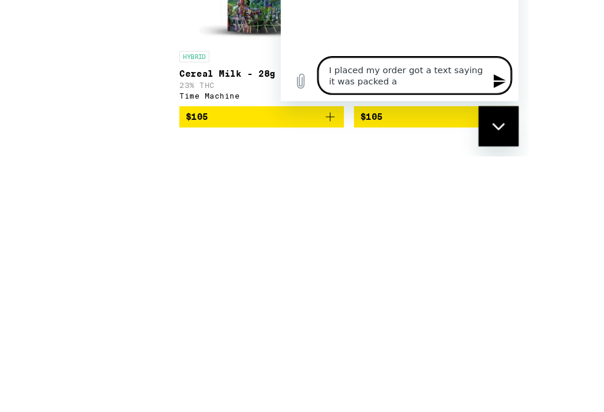
type textarea "x"
type textarea "I placed my order got a text saying it was packed and"
type textarea "x"
type textarea "I placed my order got a text saying it was packed and"
type textarea "x"
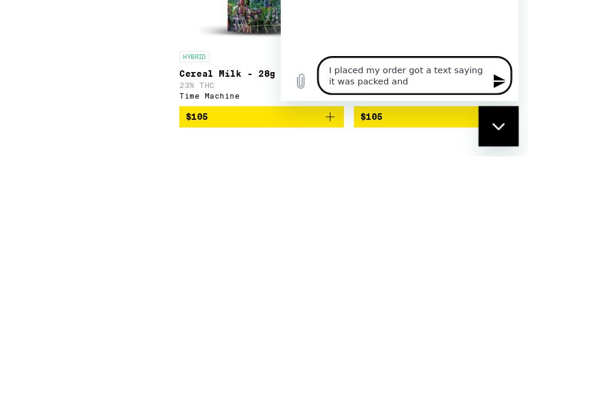
type textarea "I placed my order got a text saying it was packed and t"
type textarea "x"
type textarea "I placed my order got a text saying it was packed and th"
type textarea "x"
type textarea "I placed my order got a text saying it was packed and the"
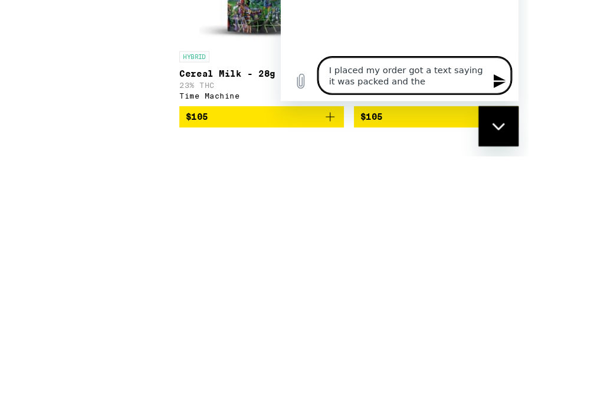
type textarea "x"
type textarea "I placed my order got a text saying it was packed and then"
type textarea "x"
type textarea "I placed my order got a text saying it was packed and then"
type textarea "x"
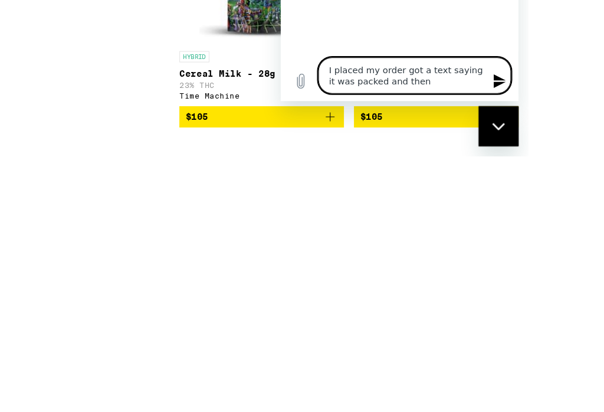
type textarea "I placed my order got a text saying it was packed and then a"
type textarea "x"
type textarea "I placed my order got a text saying it was packed and then ap"
type textarea "x"
type textarea "I placed my order got a text saying it was packed and then a"
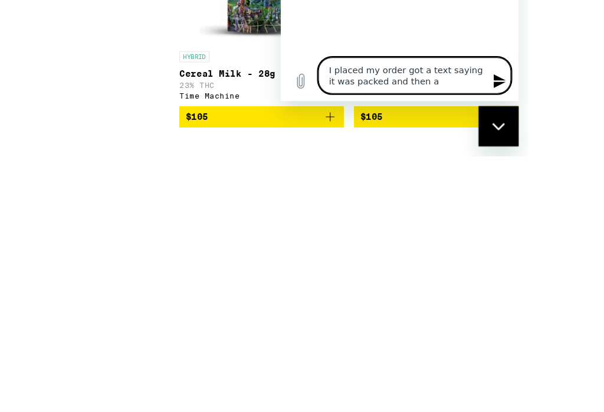
type textarea "x"
type textarea "I placed my order got a text saying it was packed and then al"
type textarea "x"
type textarea "I placed my order got a text saying it was packed and then all"
type textarea "x"
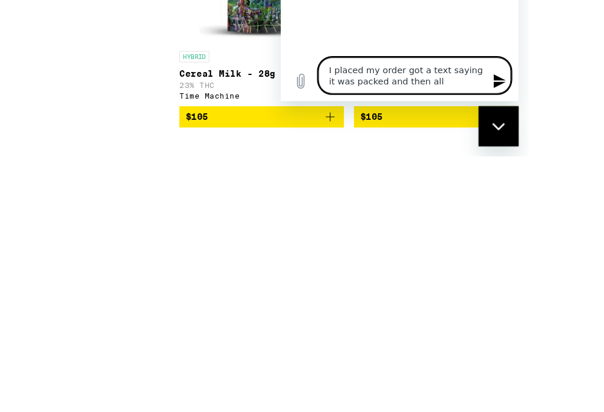
type textarea "I placed my order got a text saying it was packed and then all"
type textarea "x"
type textarea "I placed my order got a text saying it was packed and then all o"
type textarea "x"
type textarea "I placed my order got a text saying it was packed and then all of"
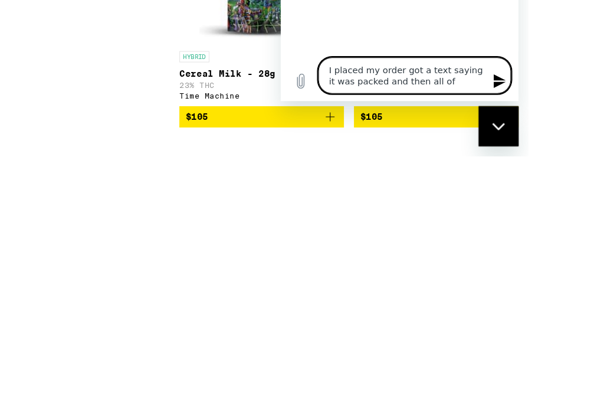
type textarea "x"
type textarea "I placed my order got a text saying it was packed and then all of"
type textarea "x"
type textarea "I placed my order got a text saying it was packed and then all of a"
type textarea "x"
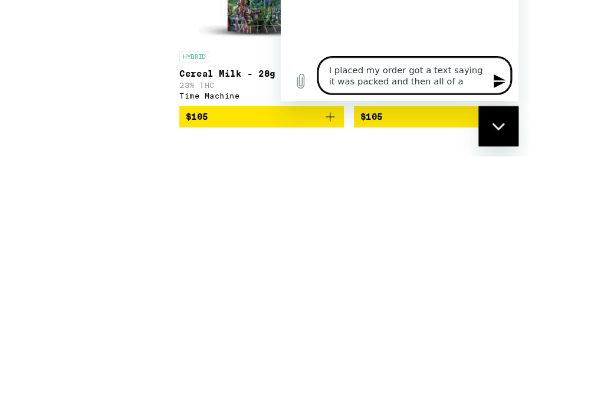
type textarea "I placed my order got a text saying it was packed and then all of a"
type textarea "x"
type textarea "I placed my order got a text saying it was packed and then all of a s"
type textarea "x"
type textarea "I placed my order got a text saying it was packed and then all of a su"
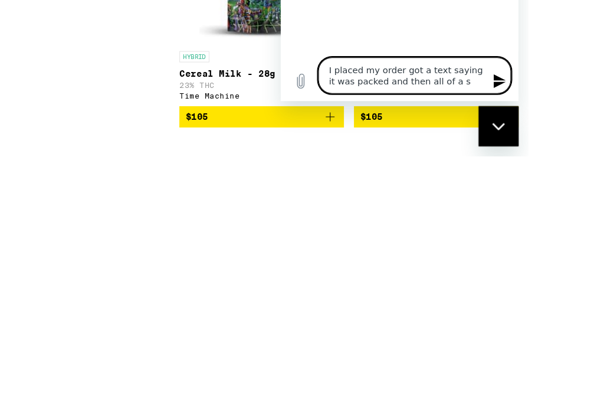
type textarea "x"
type textarea "I placed my order got a text saying it was packed and then all of a sud"
type textarea "x"
type textarea "I placed my order got a text saying it was packed and then all of a sudd"
type textarea "x"
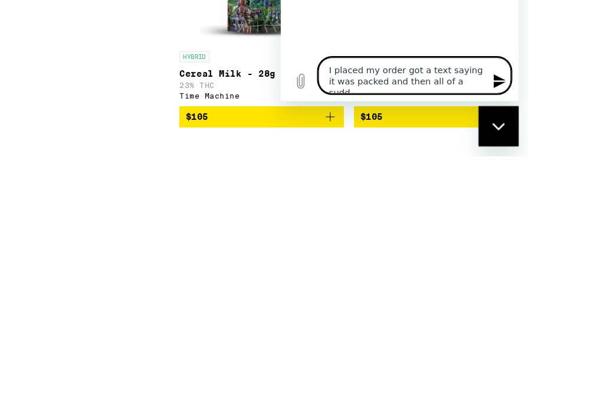
type textarea "I placed my order got a text saying it was packed and then all of a sudde"
type textarea "x"
type textarea "I placed my order got a text saying it was packed and then all of a sudden"
type textarea "x"
type textarea "I placed my order got a text saying it was packed and then all of a sudden"
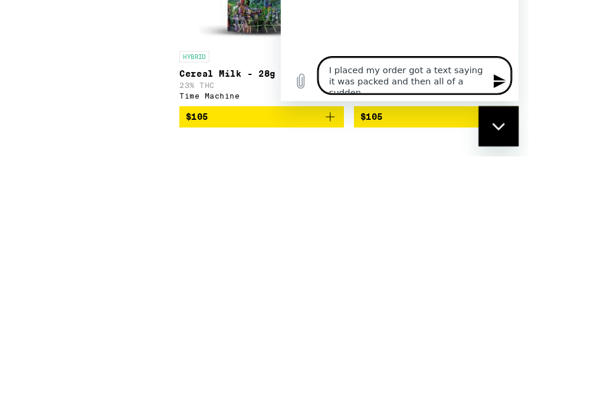
type textarea "x"
type textarea "I placed my order got a text saying it was packed and then all of a sudden i"
type textarea "x"
type textarea "I placed my order got a text saying it was packed and then all of a sudden it"
type textarea "x"
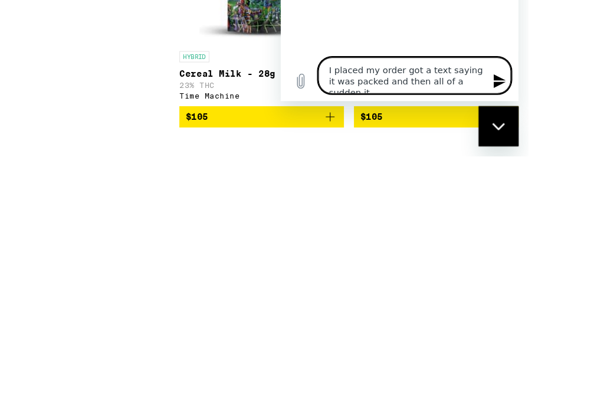
type textarea "I placed my order got a text saying it was packed and then all of a sudden itv"
type textarea "x"
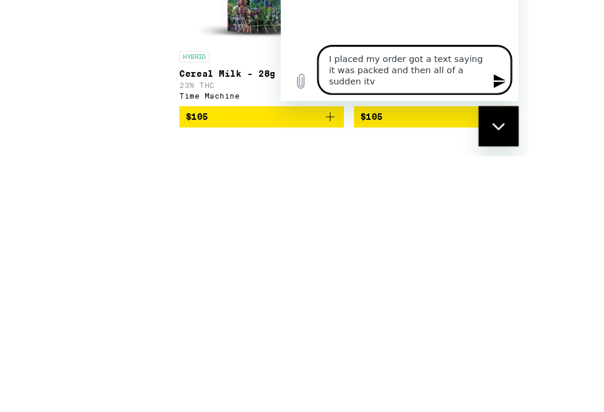
type textarea "I placed my order got a text saying it was packed and then all of a sudden itvw"
type textarea "x"
type textarea "I placed my order got a text saying it was packed and then all of a sudden itvwa"
type textarea "x"
type textarea "I placed my order got a text saying it was packed and then all of a sudden itvw…"
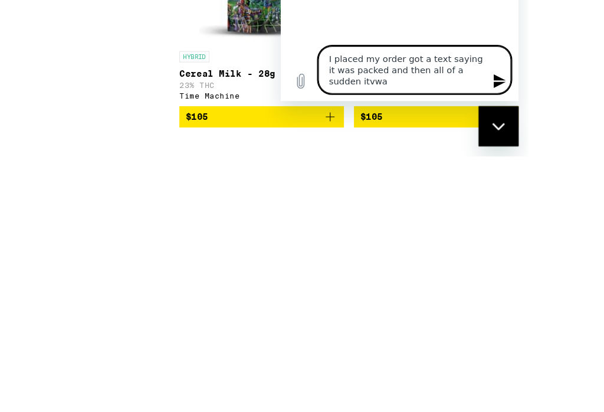
type textarea "x"
type textarea "I placed my order got a text saying it was packed and then all of a sudden itvw…"
type textarea "x"
type textarea "I placed my order got a text saying it was packed and then all of a sudden itvw…"
type textarea "x"
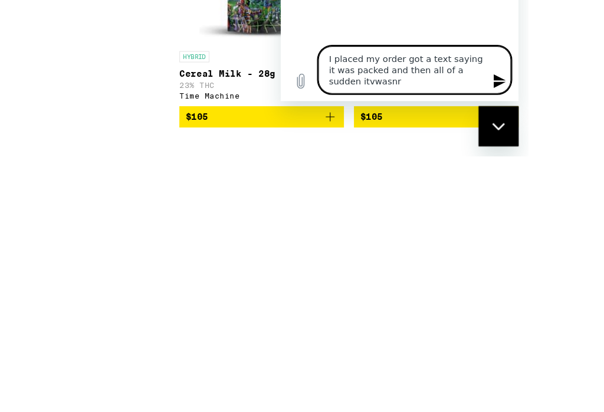
type textarea "I placed my order got a text saying it was packed and then all of a sudden it w…"
type textarea "x"
type textarea "I placed my order got a text saying it was packed and then all of a sudden it w…"
type textarea "x"
type textarea "I placed my order got a text saying it was packed and then all of a sudden it w…"
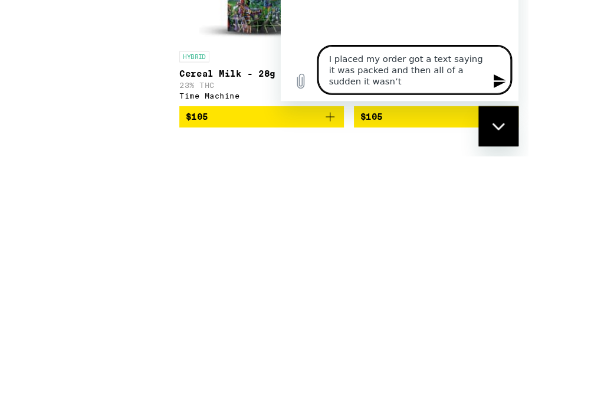
type textarea "x"
type textarea "I placed my order got a text saying it was packed and then all of a sudden it w…"
type textarea "x"
type textarea "I placed my order got a text saying it was packed and then all of a sudden it w…"
type textarea "x"
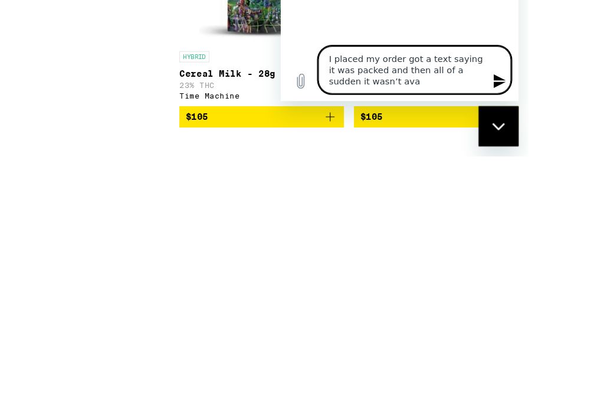
type textarea "I placed my order got a text saying it was packed and then all of a sudden it w…"
type textarea "x"
type textarea "I placed my order got a text saying it was packed and then all of a sudden it w…"
type textarea "x"
type textarea "I placed my order got a text saying it was packed and then all of a sudden it w…"
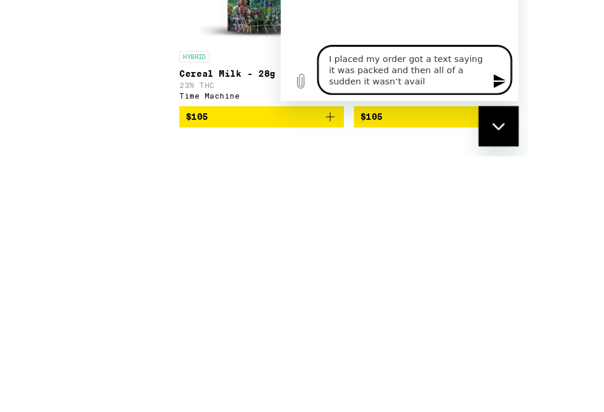
type textarea "x"
type textarea "I placed my order got a text saying it was packed and then all of a sudden it w…"
type textarea "x"
type textarea "I placed my order got a text saying it was packed and then all of a sudden it w…"
type textarea "x"
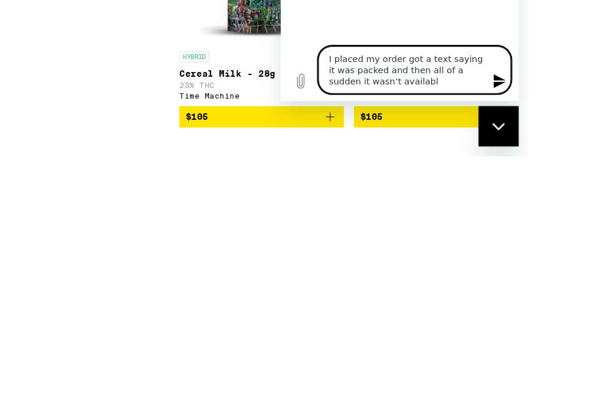
type textarea "I placed my order got a text saying it was packed and then all of a sudden it w…"
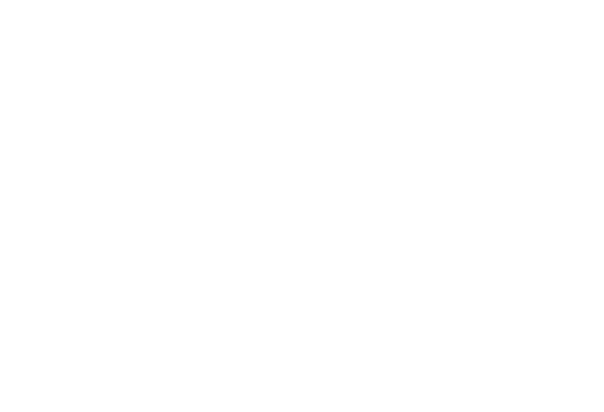
scroll to position [6227, 0]
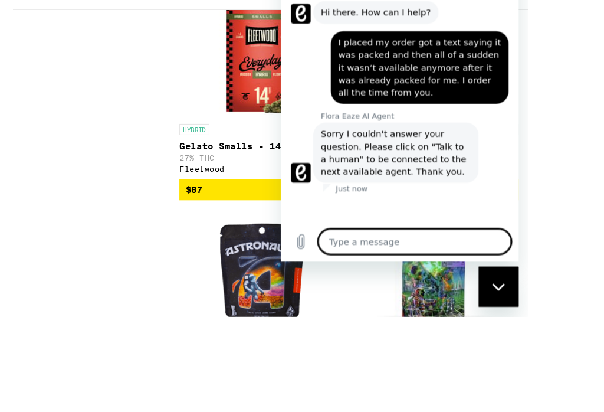
click at [293, 149] on figure at bounding box center [299, 158] width 19 height 19
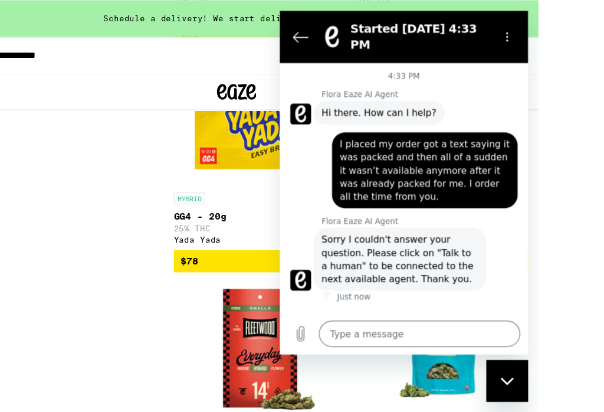
scroll to position [6054, 0]
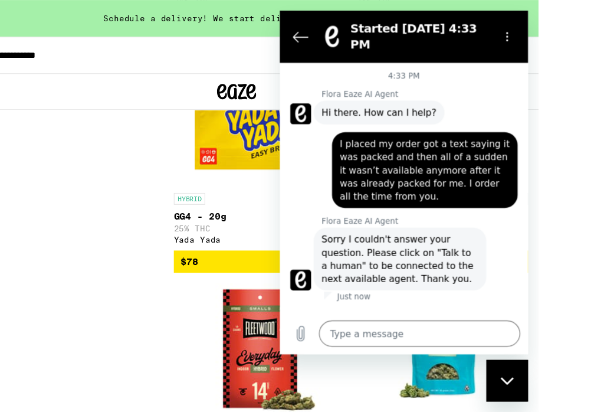
click at [309, 31] on button "Back to the conversation list" at bounding box center [299, 34] width 24 height 24
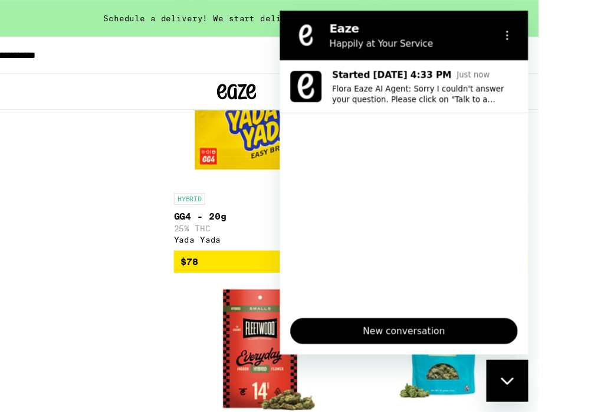
click at [307, 38] on figure at bounding box center [303, 33] width 24 height 24
click at [485, 34] on icon "Options menu" at bounding box center [484, 32] width 9 height 9
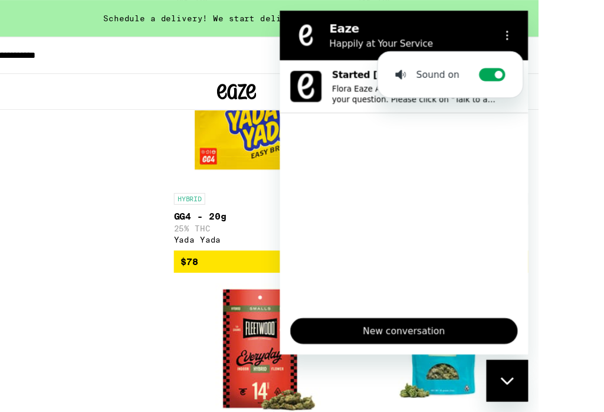
click at [388, 67] on icon at bounding box center [387, 68] width 6 height 9
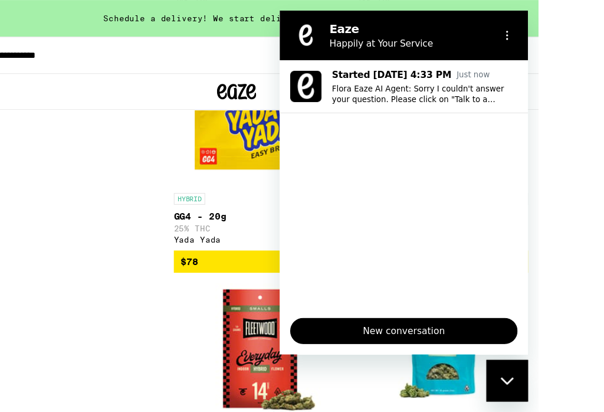
click at [342, 306] on span "New conversation" at bounding box center [391, 299] width 185 height 14
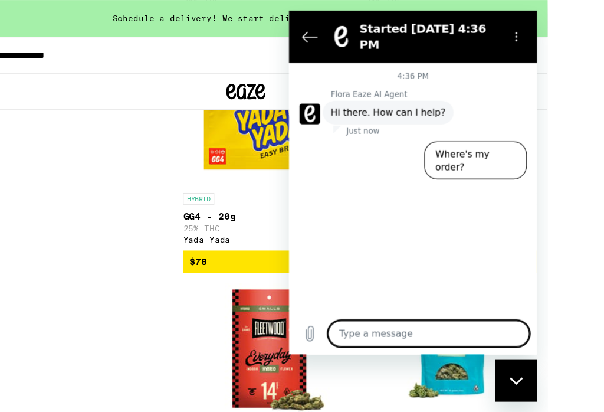
click at [349, 313] on textarea at bounding box center [415, 302] width 182 height 24
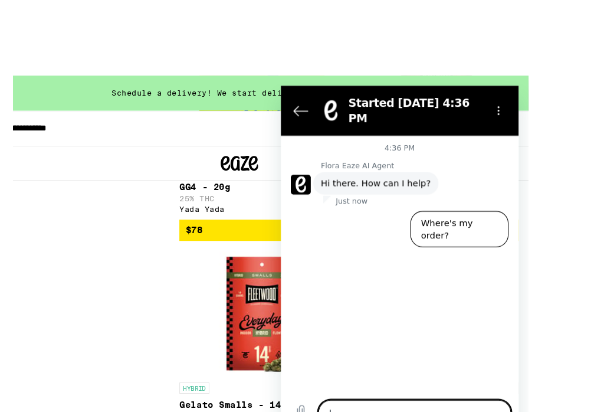
scroll to position [6161, 0]
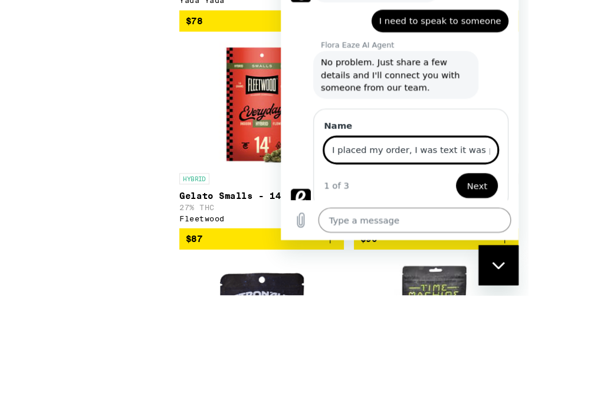
click at [461, 162] on span "Next" at bounding box center [464, 169] width 19 height 14
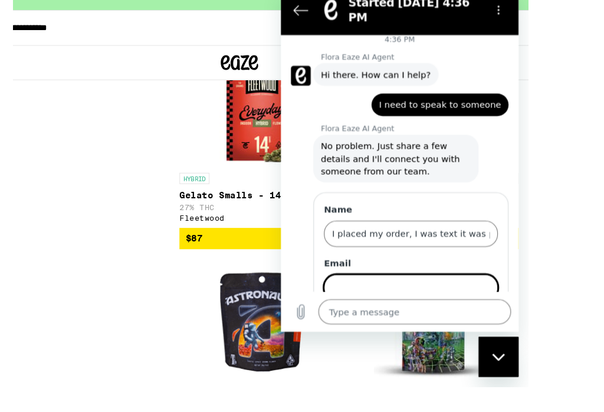
scroll to position [8, 0]
click at [326, 305] on textarea at bounding box center [407, 293] width 182 height 24
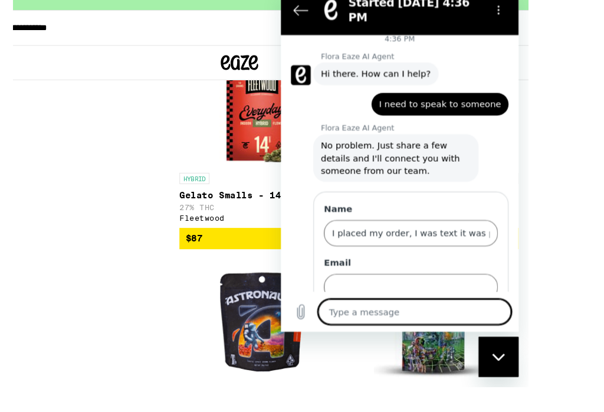
scroll to position [6261, 0]
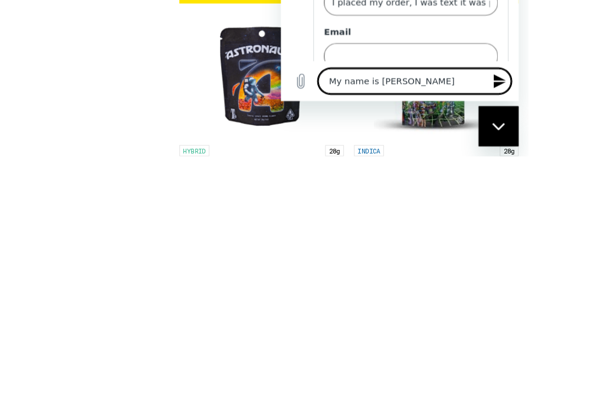
click at [496, 119] on div "Close messaging window" at bounding box center [497, 124] width 35 height 35
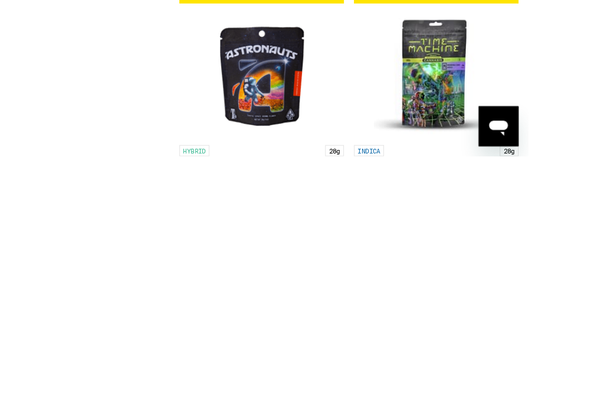
scroll to position [6479, 0]
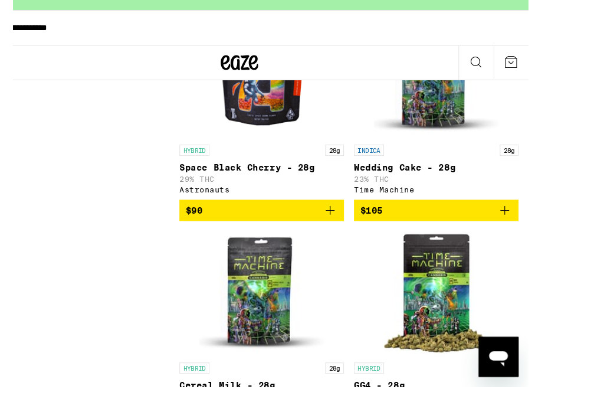
click at [490, 360] on icon "Open messaging window" at bounding box center [497, 355] width 21 height 21
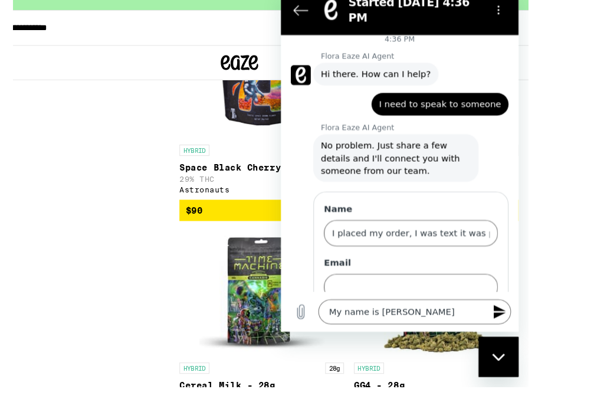
click at [450, 305] on textarea "My name is [PERSON_NAME]" at bounding box center [407, 293] width 182 height 24
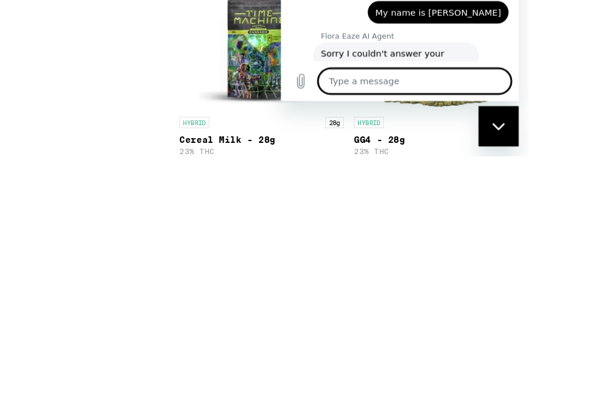
scroll to position [124, 0]
click at [306, 70] on icon "Upload file" at bounding box center [299, 62] width 14 height 14
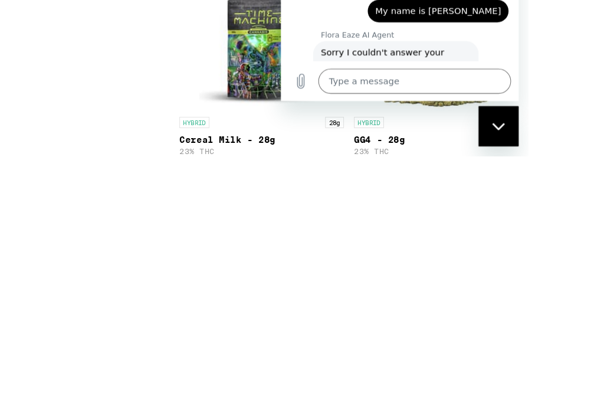
scroll to position [6711, 0]
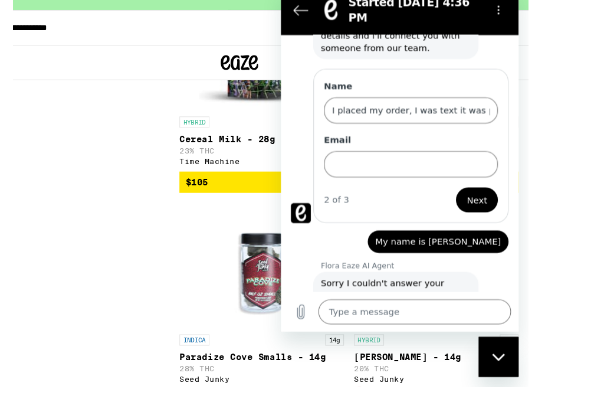
click at [321, 305] on textarea at bounding box center [407, 293] width 182 height 24
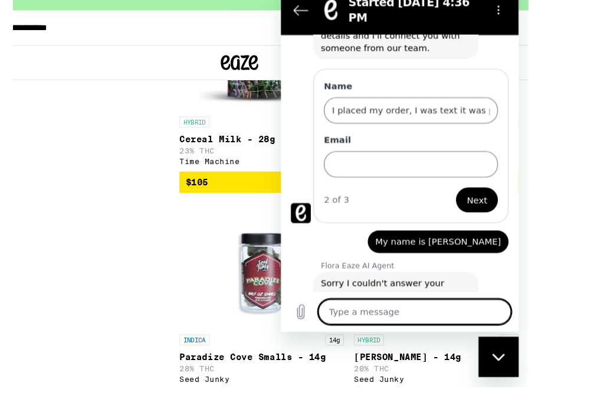
scroll to position [6725, 0]
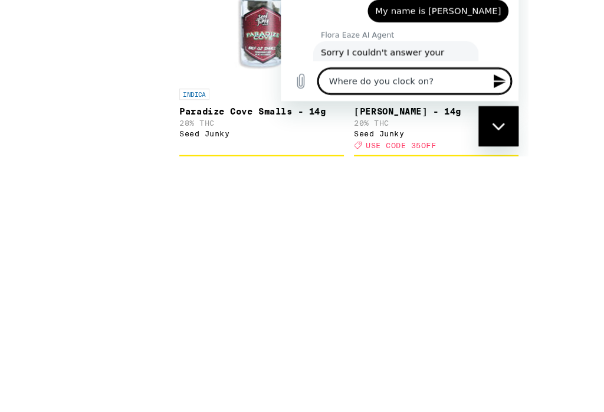
click at [435, 74] on textarea "Where do you clock on?" at bounding box center [407, 63] width 182 height 24
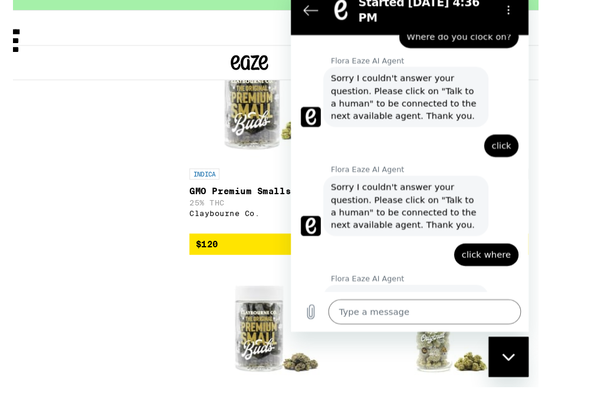
scroll to position [7288, 0]
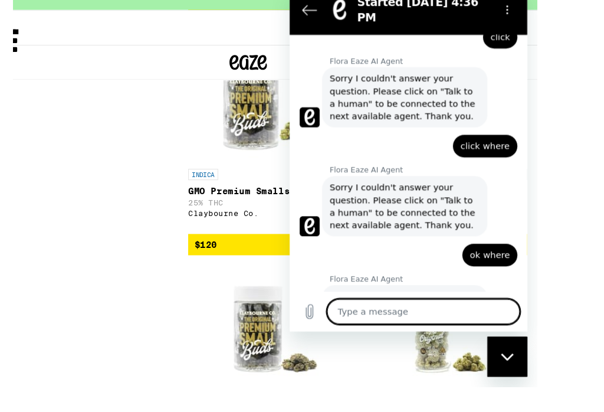
click at [337, 305] on textarea at bounding box center [415, 293] width 182 height 24
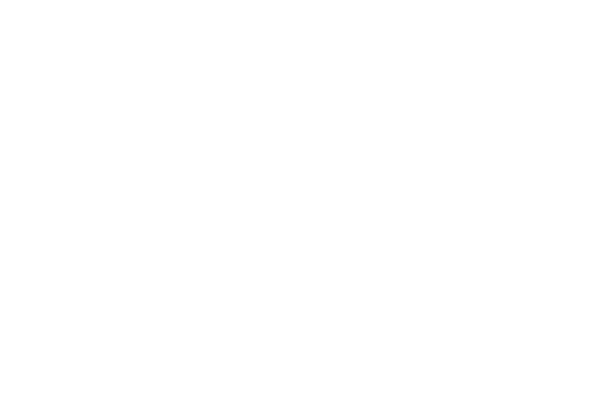
scroll to position [740, 0]
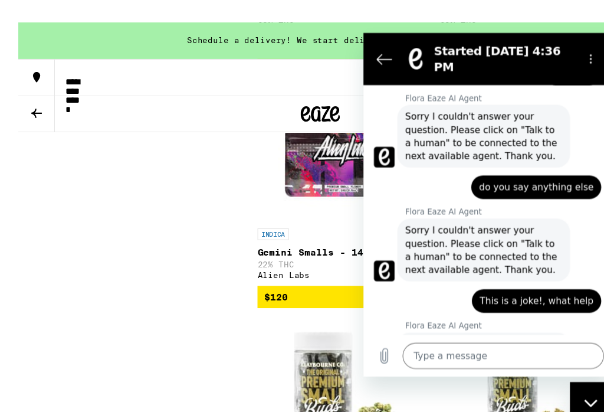
scroll to position [7051, 0]
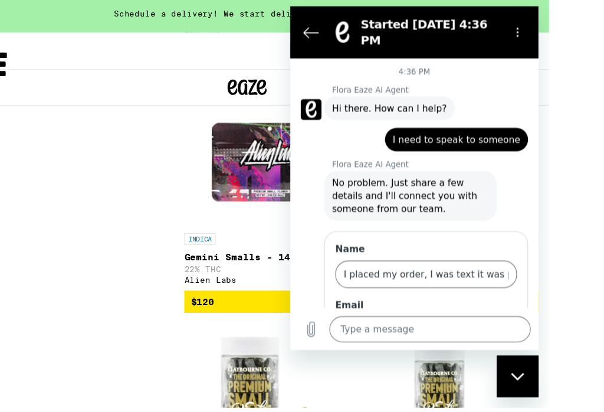
click at [34, 19] on div "Schedule a delivery! We start delivering at 6:00pm." at bounding box center [272, 16] width 545 height 33
click at [12, 15] on div "Schedule a delivery! We start delivering at 6:00pm." at bounding box center [272, 16] width 545 height 33
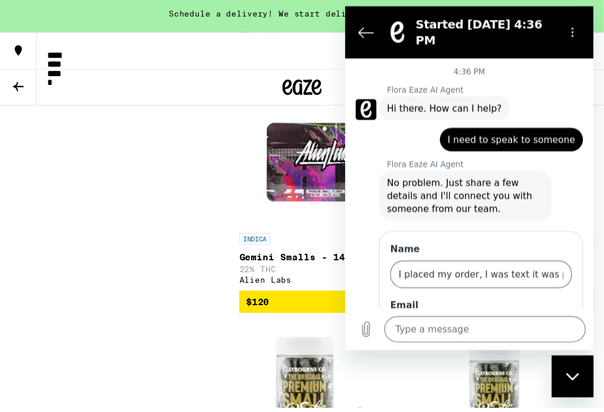
click at [24, 75] on icon at bounding box center [16, 82] width 14 height 14
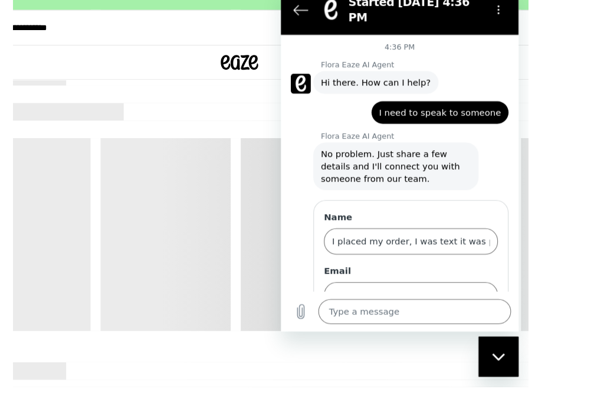
scroll to position [418, 0]
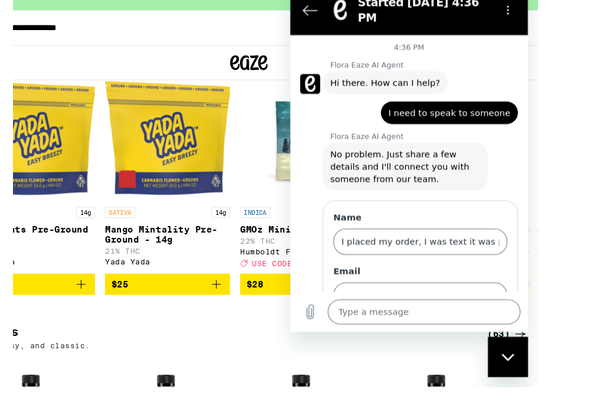
click at [499, 347] on div "Close messaging window" at bounding box center [506, 354] width 35 height 35
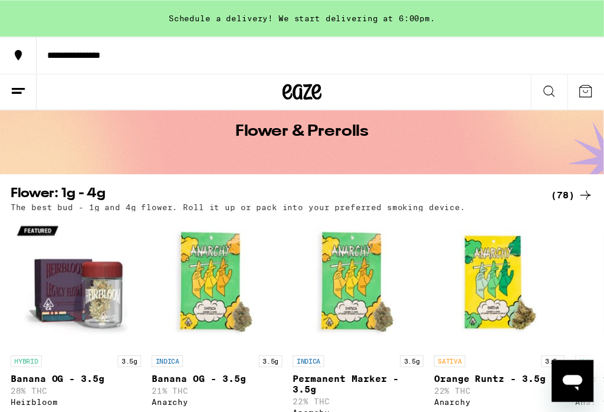
scroll to position [51, 0]
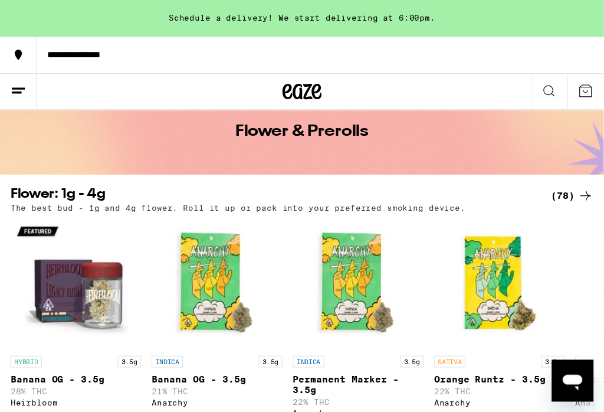
click at [23, 75] on icon at bounding box center [16, 82] width 14 height 14
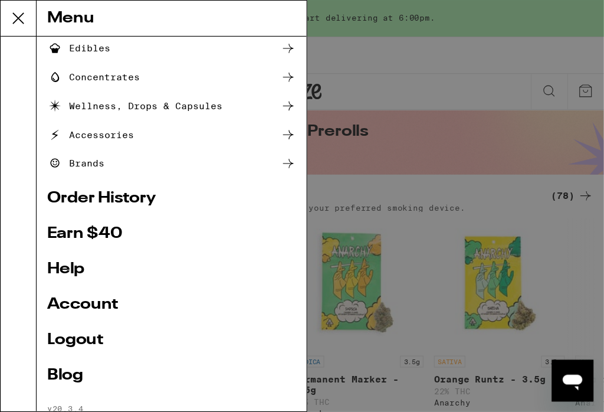
scroll to position [131, 0]
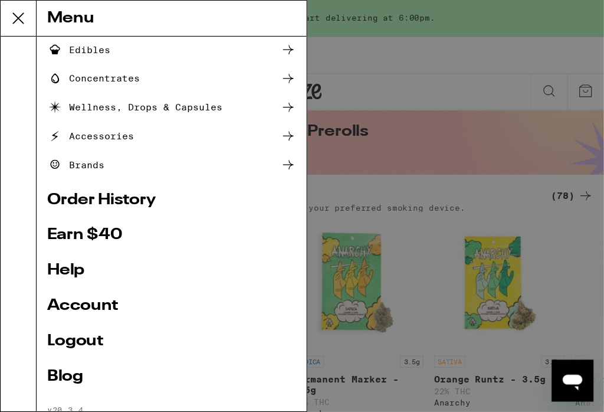
click at [77, 251] on link "Help" at bounding box center [154, 244] width 225 height 14
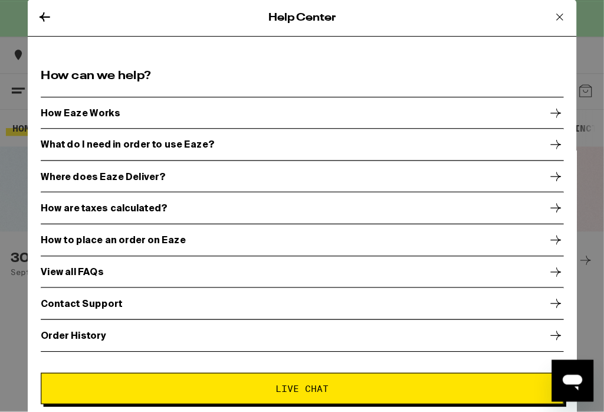
scroll to position [8, 0]
click at [156, 238] on div "View all FAQs" at bounding box center [273, 245] width 472 height 29
click at [102, 276] on p "Contact Support" at bounding box center [74, 273] width 74 height 9
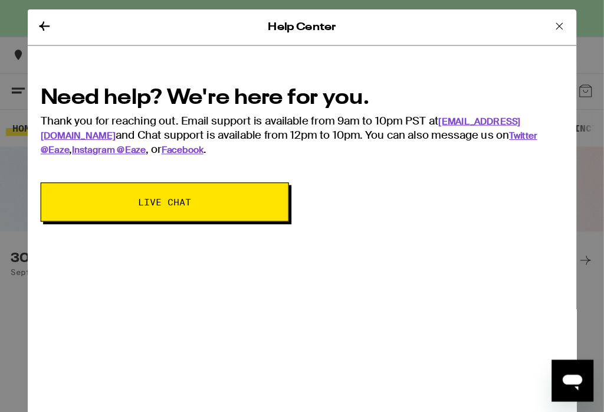
click at [137, 191] on button "Live Chat" at bounding box center [149, 182] width 224 height 35
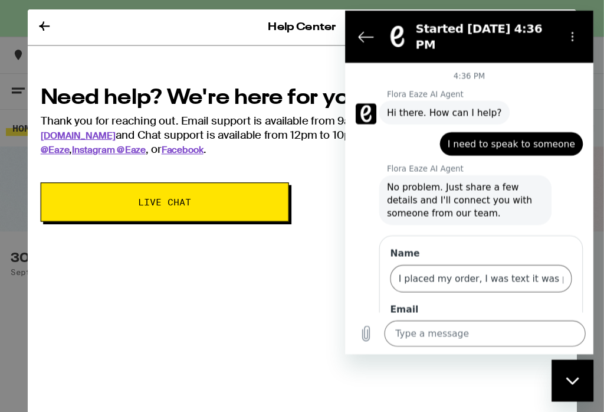
click at [47, 17] on icon at bounding box center [40, 24] width 14 height 14
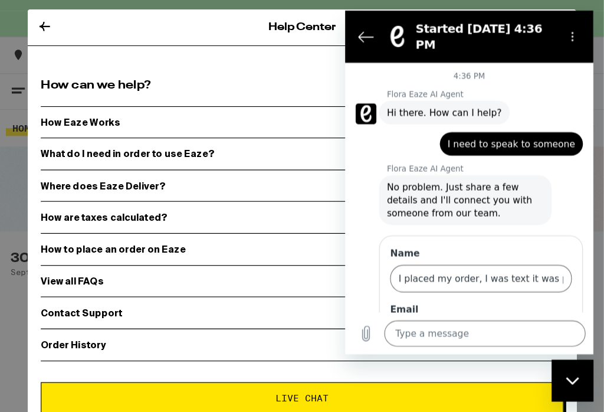
click at [108, 77] on h2 "How can we help?" at bounding box center [273, 77] width 472 height 15
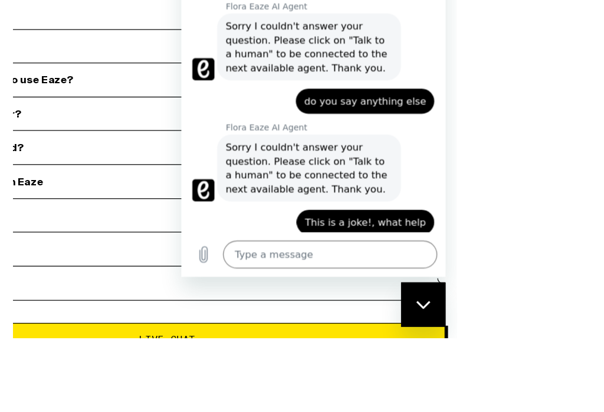
scroll to position [25, 0]
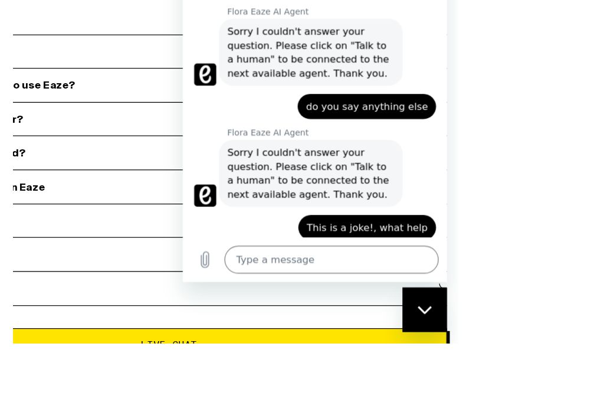
click at [422, 312] on div "Close messaging window" at bounding box center [420, 306] width 35 height 35
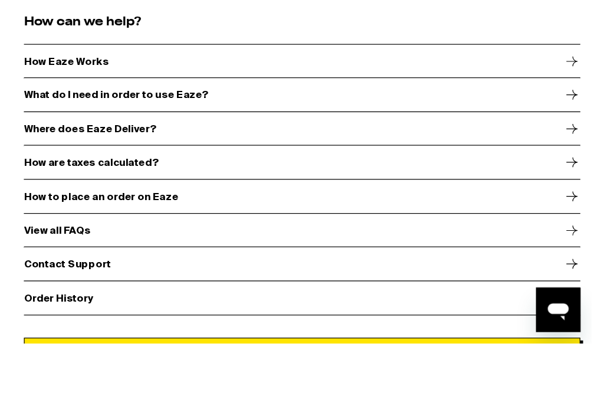
scroll to position [0, 0]
click at [68, 306] on p "Order History" at bounding box center [38, 310] width 59 height 9
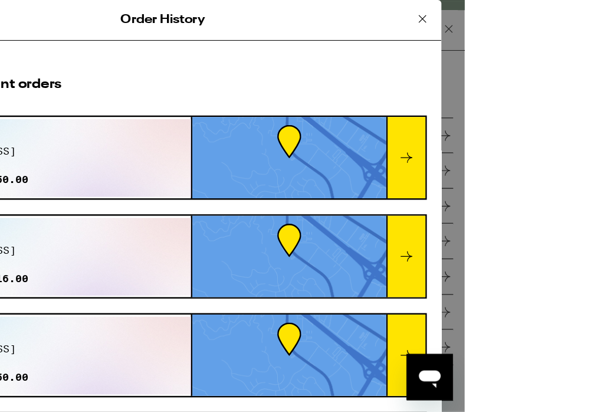
click at [450, 15] on icon at bounding box center [457, 15] width 14 height 14
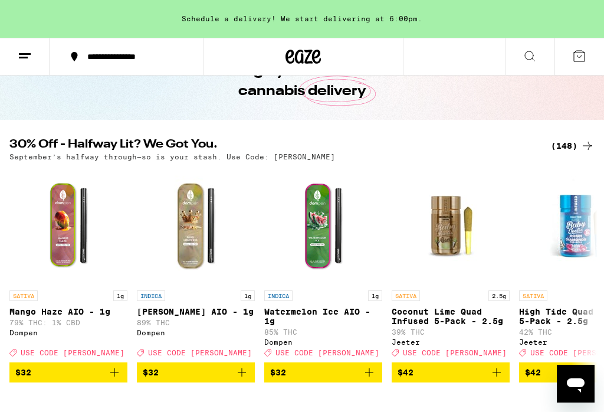
scroll to position [49, 0]
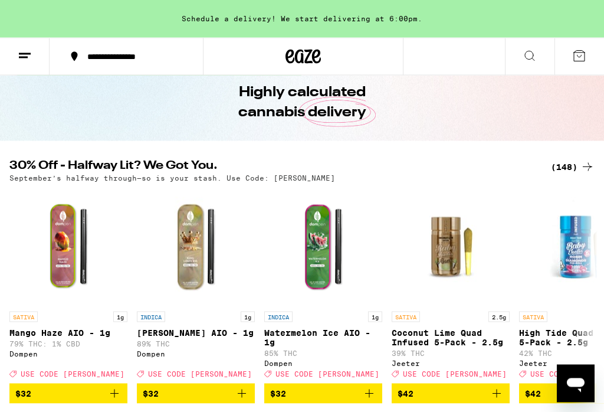
click at [24, 63] on button at bounding box center [25, 56] width 50 height 37
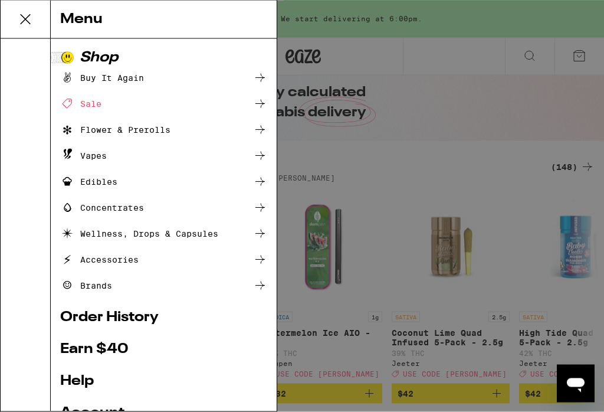
scroll to position [50, 0]
click at [132, 74] on div "Buy It Again" at bounding box center [102, 78] width 84 height 14
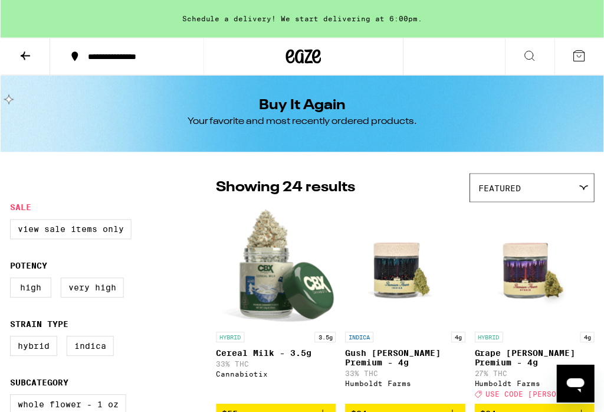
scroll to position [12, 0]
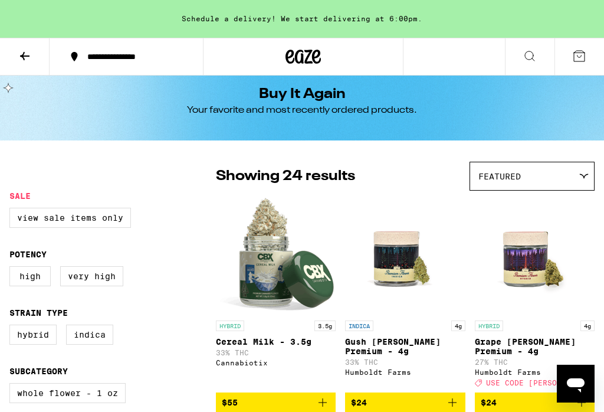
click at [29, 58] on icon at bounding box center [25, 56] width 14 height 14
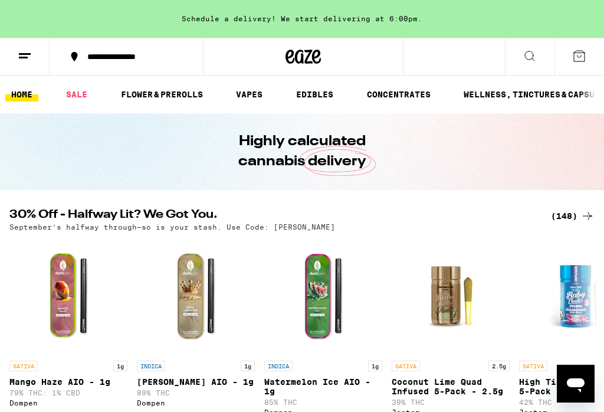
click at [158, 96] on link "FLOWER & PREROLLS" at bounding box center [162, 94] width 94 height 14
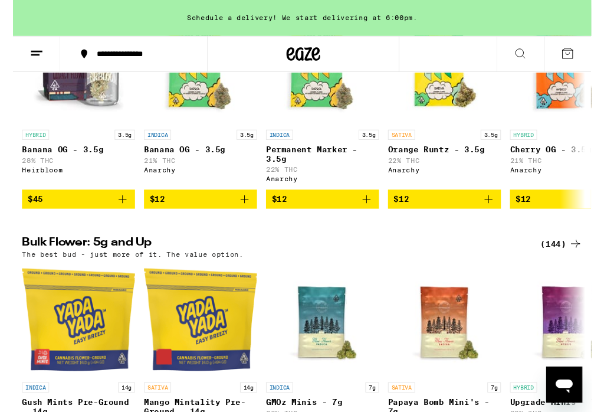
scroll to position [194, 0]
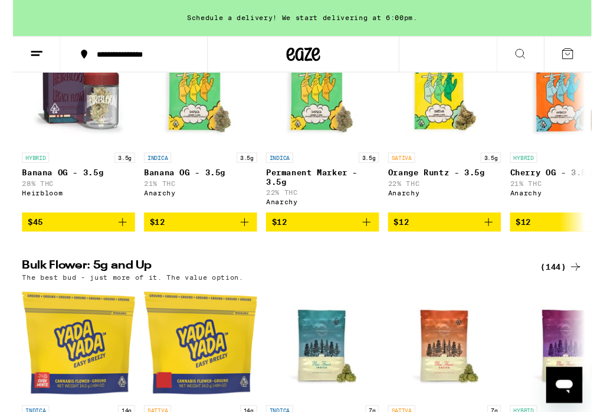
click at [575, 286] on div "(144)" at bounding box center [573, 278] width 44 height 14
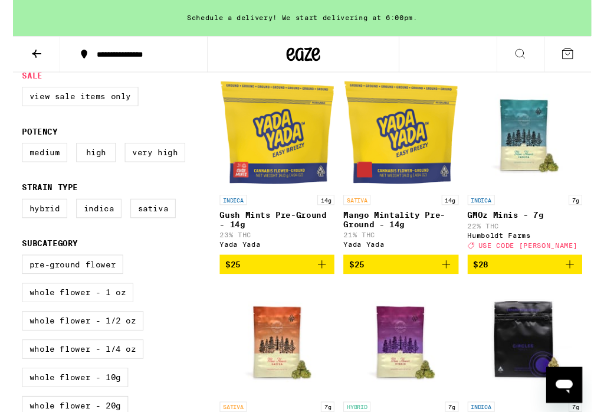
scroll to position [127, 0]
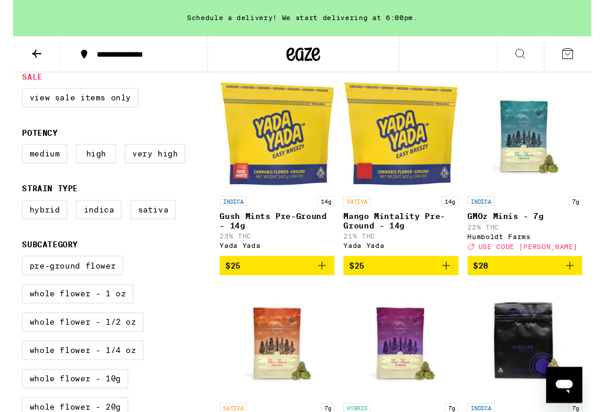
click at [24, 227] on label "Hybrid" at bounding box center [32, 219] width 47 height 20
click at [12, 211] on input "Hybrid" at bounding box center [12, 211] width 1 height 1
click at [99, 229] on label "Indica" at bounding box center [89, 219] width 47 height 20
click at [12, 211] on input "Indica" at bounding box center [12, 211] width 1 height 1
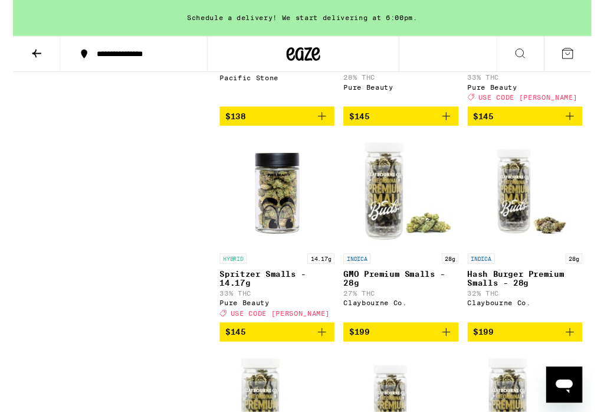
scroll to position [6501, 0]
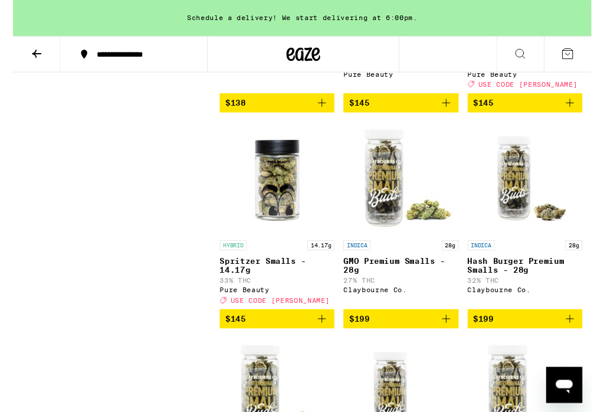
click at [83, 60] on div "**********" at bounding box center [133, 57] width 104 height 8
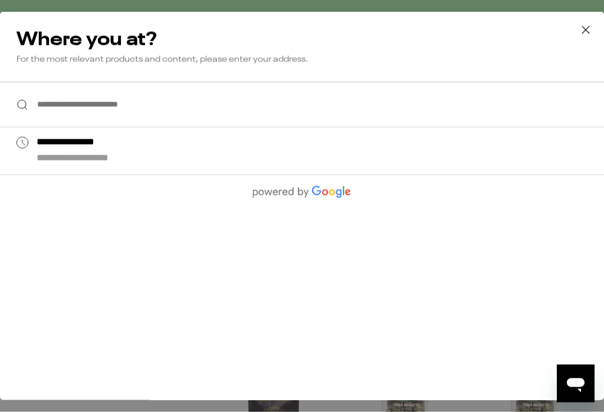
scroll to position [6020, 0]
click at [583, 31] on icon at bounding box center [586, 30] width 18 height 18
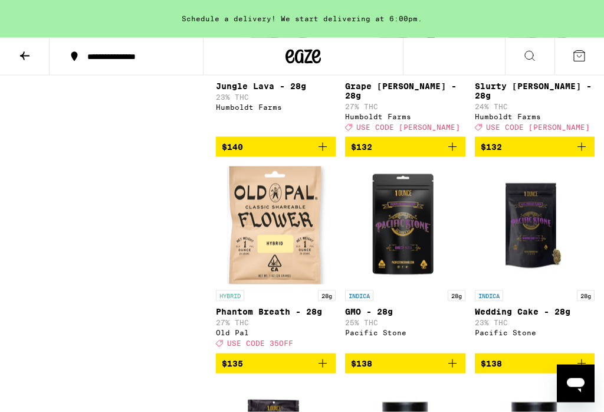
scroll to position [6020, 0]
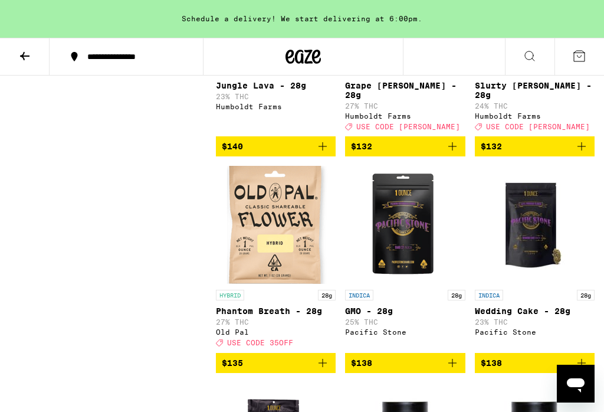
click at [16, 60] on button at bounding box center [25, 56] width 50 height 37
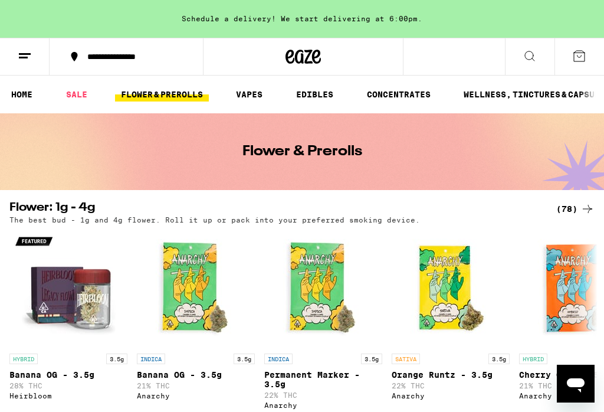
click at [21, 54] on line at bounding box center [25, 54] width 12 height 0
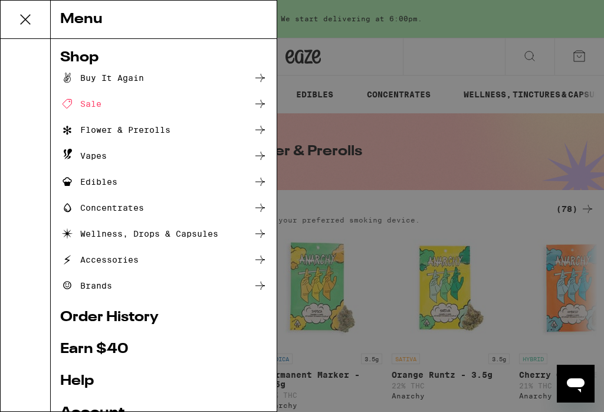
click at [76, 381] on link "Help" at bounding box center [163, 381] width 207 height 14
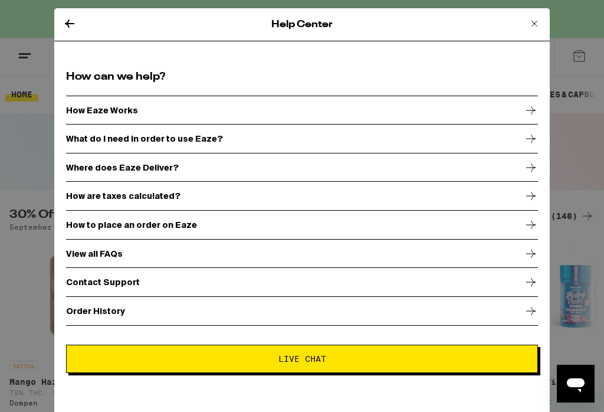
click at [83, 283] on p "Contact Support" at bounding box center [103, 281] width 74 height 9
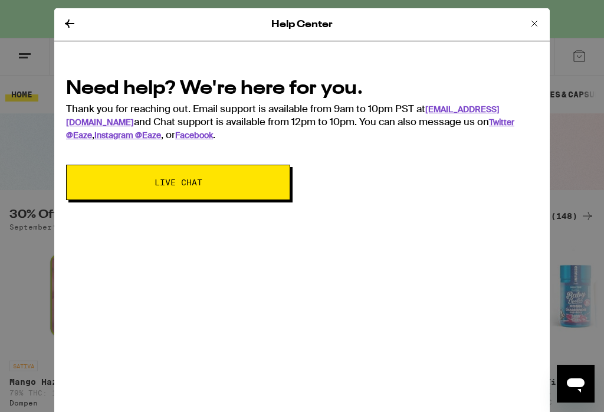
click at [471, 111] on link "[EMAIL_ADDRESS][DOMAIN_NAME]" at bounding box center [283, 116] width 434 height 24
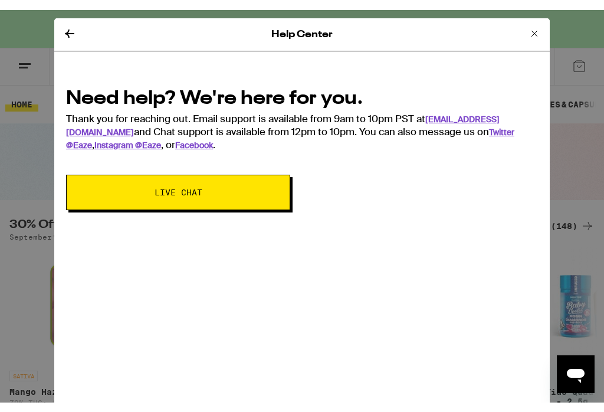
click at [71, 21] on icon at bounding box center [70, 24] width 14 height 14
click at [532, 25] on icon at bounding box center [534, 24] width 14 height 14
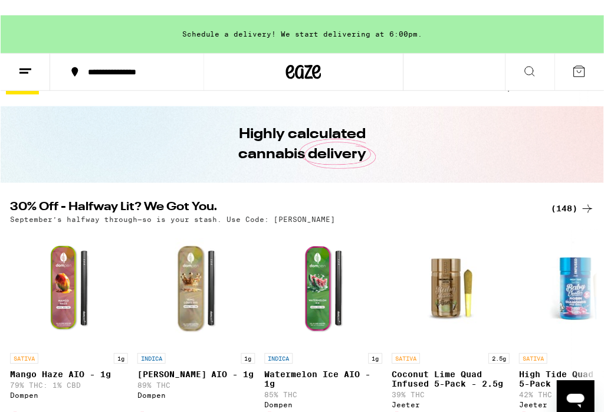
scroll to position [8, 0]
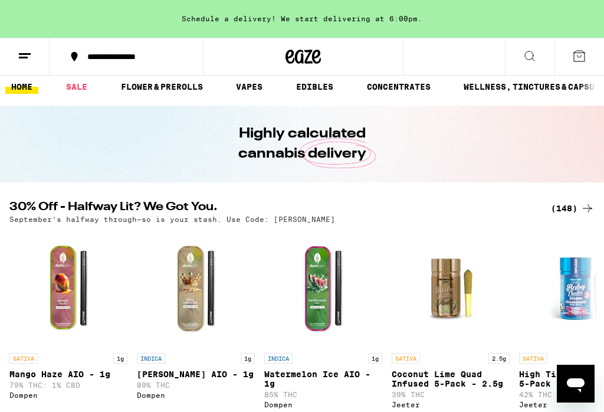
click at [162, 93] on link "FLOWER & PREROLLS" at bounding box center [162, 87] width 94 height 14
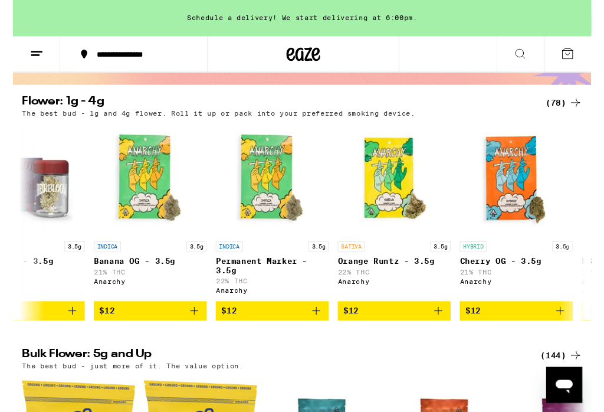
scroll to position [0, 62]
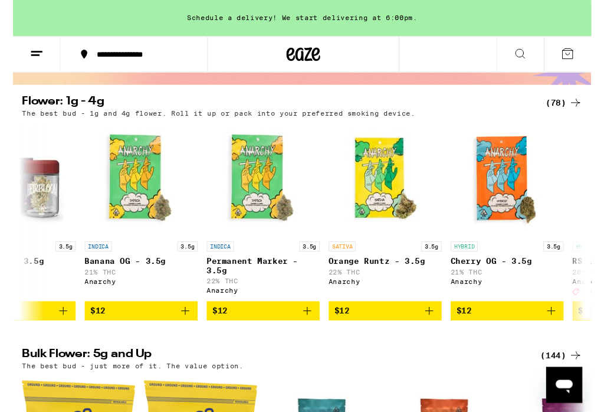
click at [568, 113] on div "(78)" at bounding box center [575, 107] width 38 height 14
